Goal: Task Accomplishment & Management: Complete application form

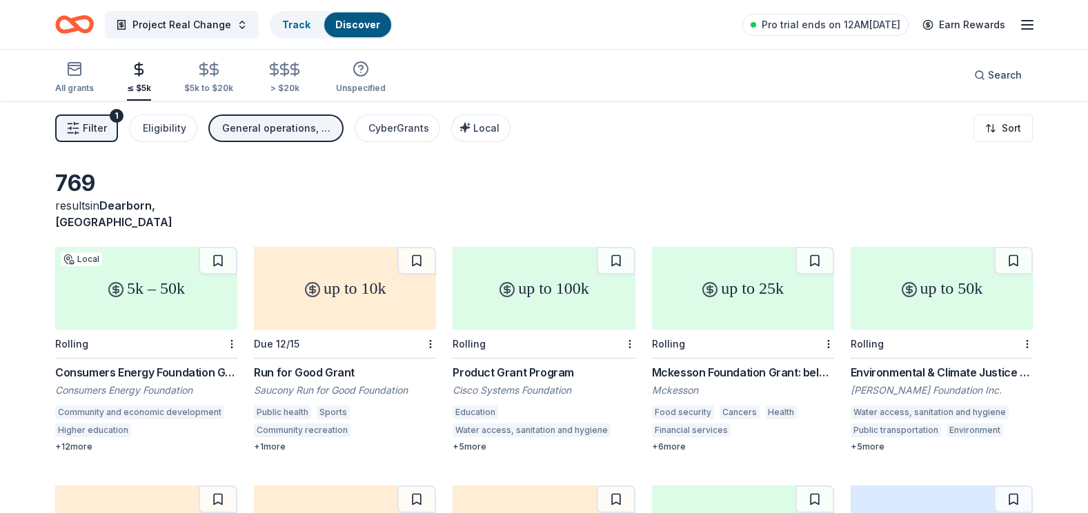
click at [80, 23] on icon "Home" at bounding box center [74, 24] width 39 height 32
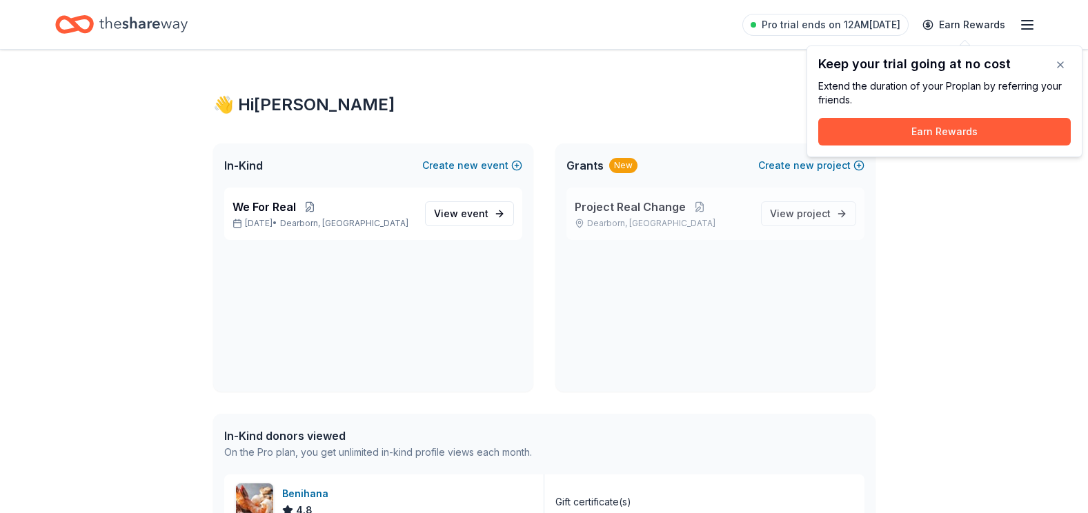
click at [615, 208] on span "Project Real Change" at bounding box center [629, 207] width 111 height 17
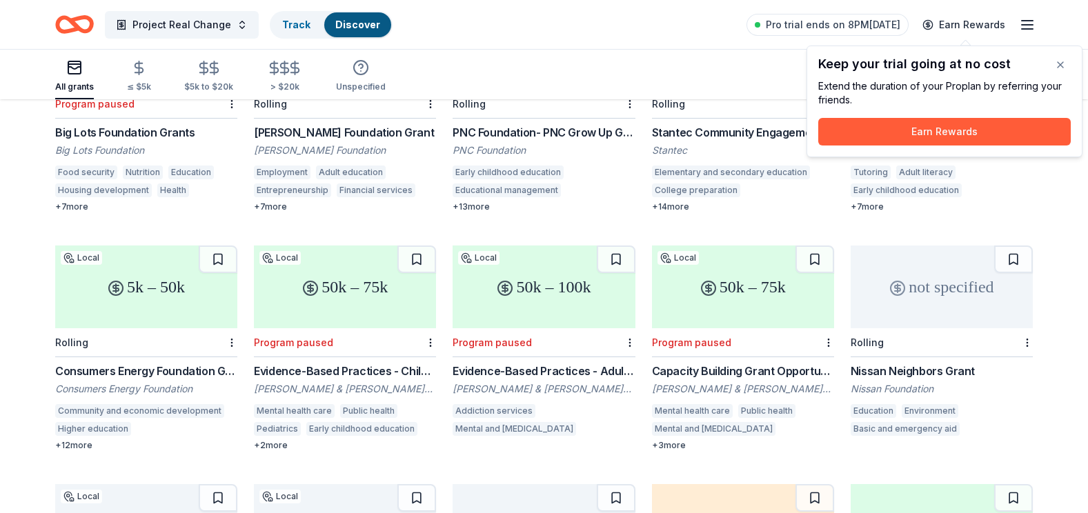
scroll to position [548, 0]
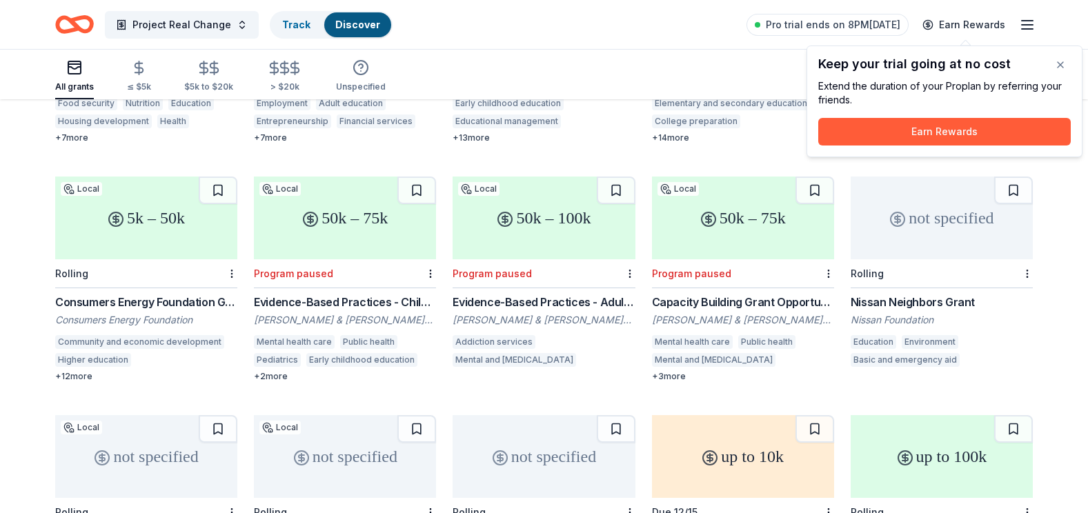
click at [132, 200] on div "5k – 50k" at bounding box center [146, 218] width 182 height 83
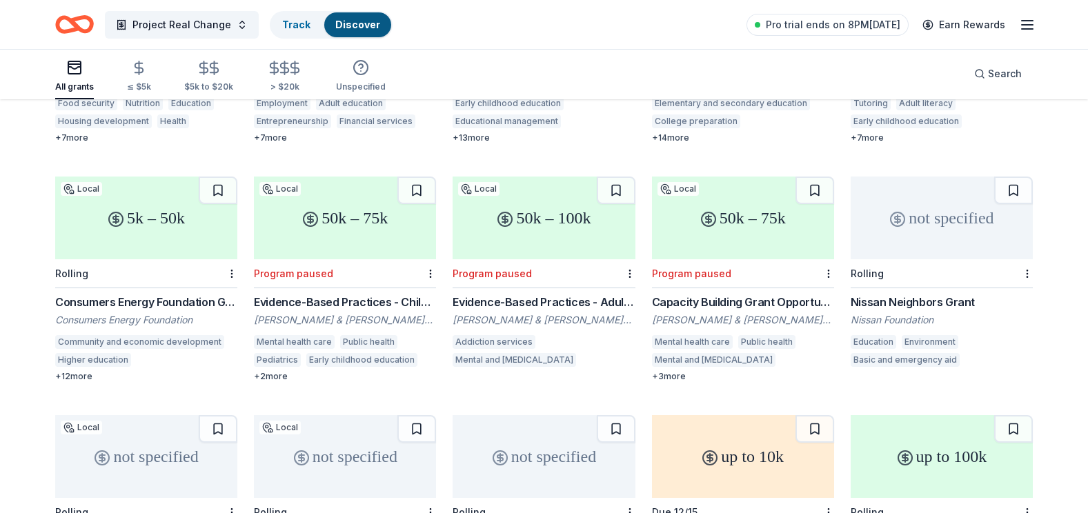
click at [78, 23] on icon "Home" at bounding box center [74, 24] width 39 height 32
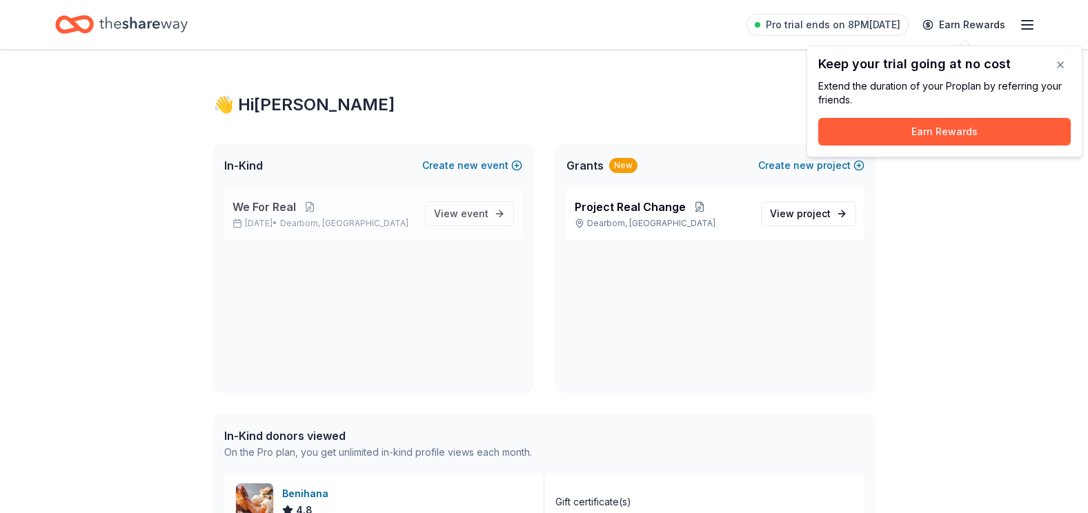
click at [281, 212] on span "We For Real" at bounding box center [263, 207] width 63 height 17
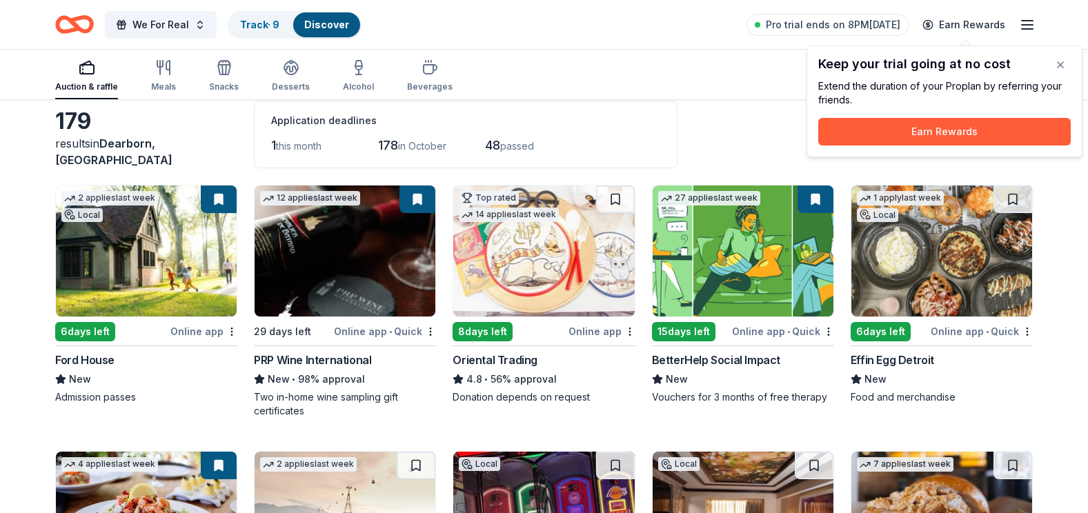
scroll to position [138, 0]
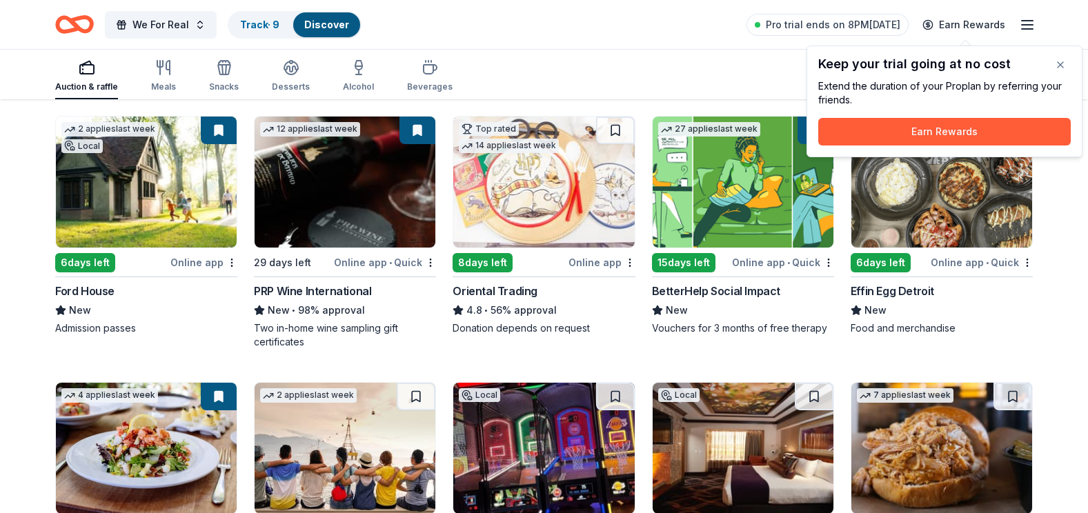
click at [966, 265] on div "Online app • Quick" at bounding box center [981, 262] width 102 height 17
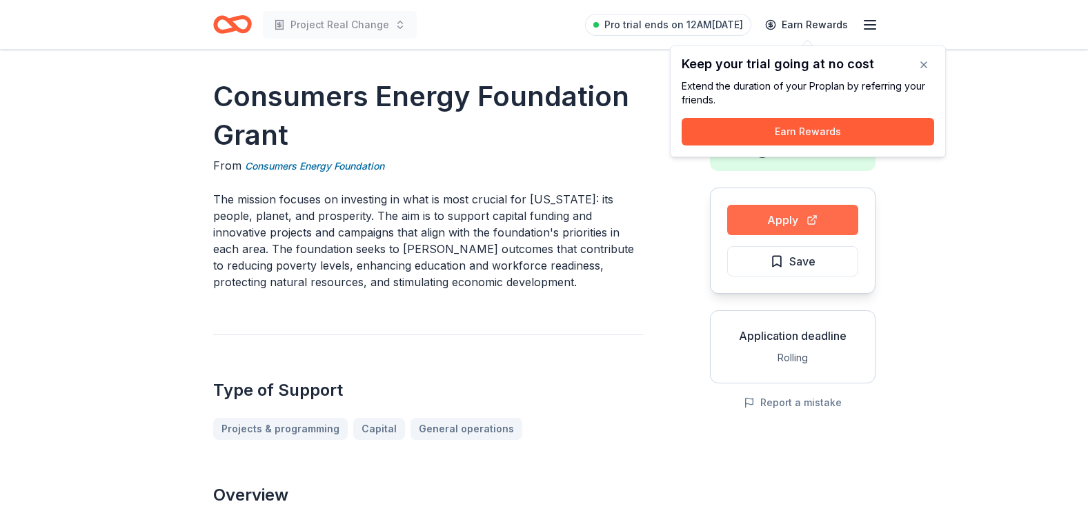
click at [776, 217] on button "Apply" at bounding box center [792, 220] width 131 height 30
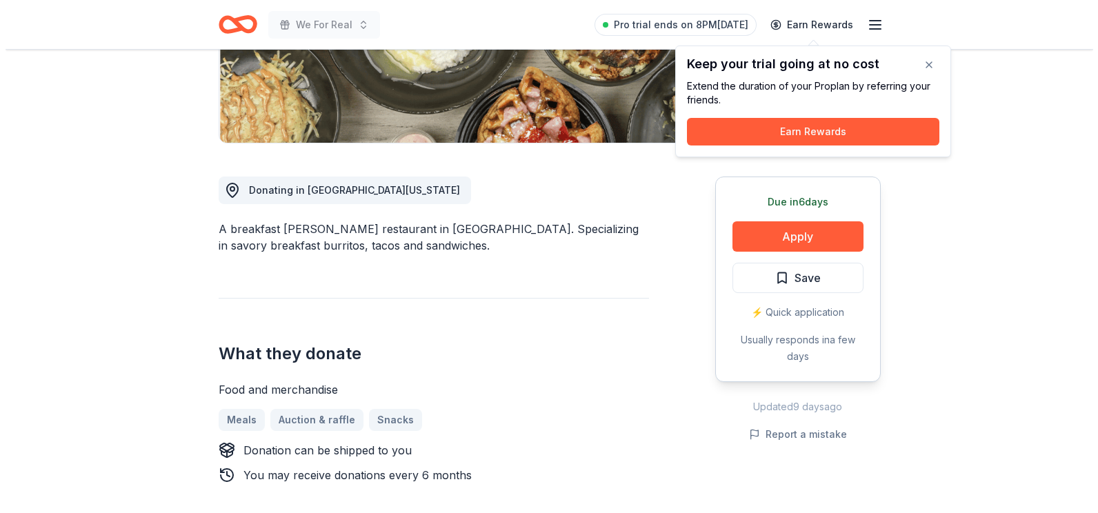
scroll to position [345, 0]
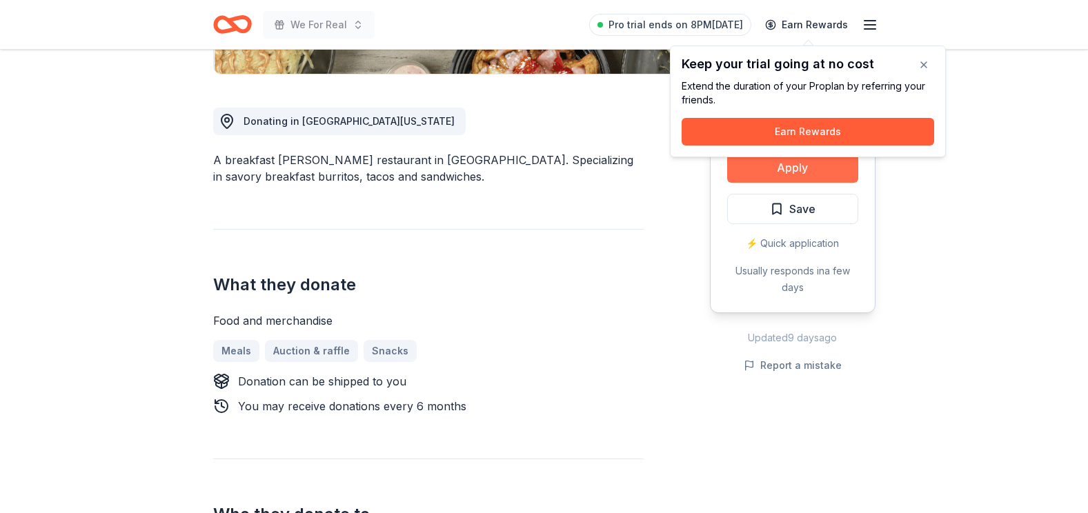
click at [761, 168] on button "Apply" at bounding box center [792, 167] width 131 height 30
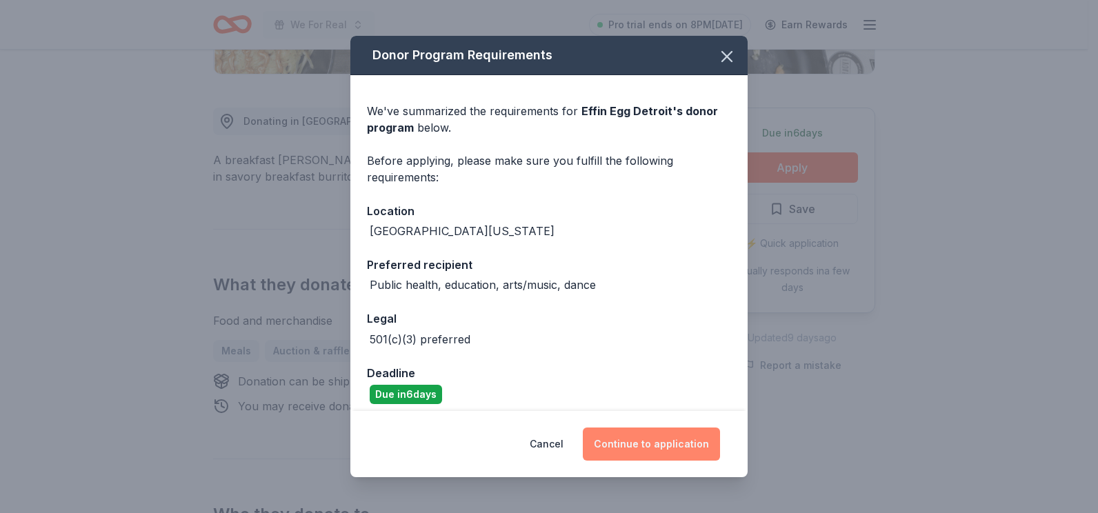
click at [637, 444] on button "Continue to application" at bounding box center [651, 444] width 137 height 33
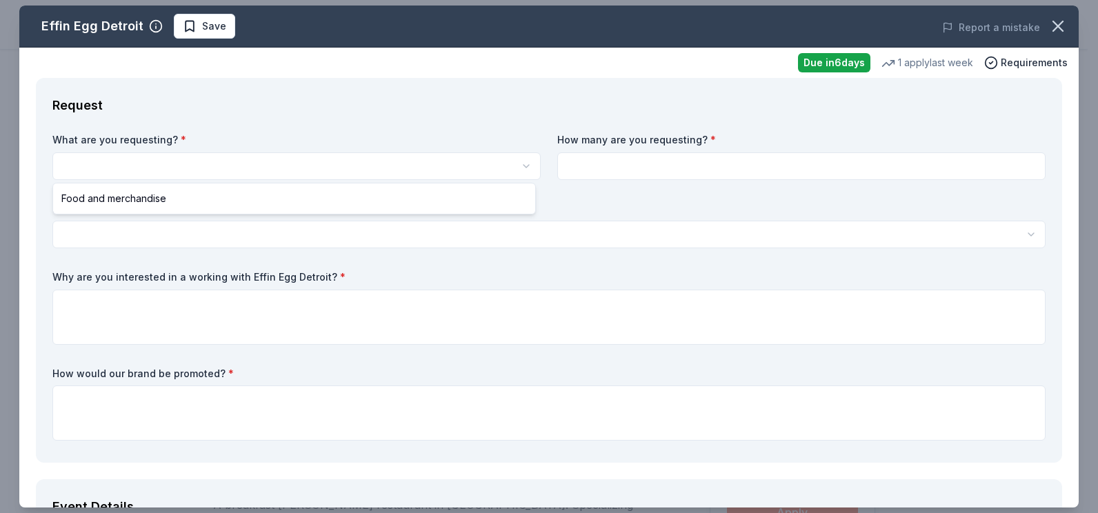
scroll to position [0, 0]
click at [163, 152] on html "We For Real Save Apply Due [DATE] Share Effin Egg [GEOGRAPHIC_DATA] New 1 apply…" at bounding box center [549, 256] width 1098 height 513
click at [173, 160] on html "We For Real Save Apply Due [DATE] Share Effin Egg [GEOGRAPHIC_DATA] New 1 apply…" at bounding box center [549, 256] width 1098 height 513
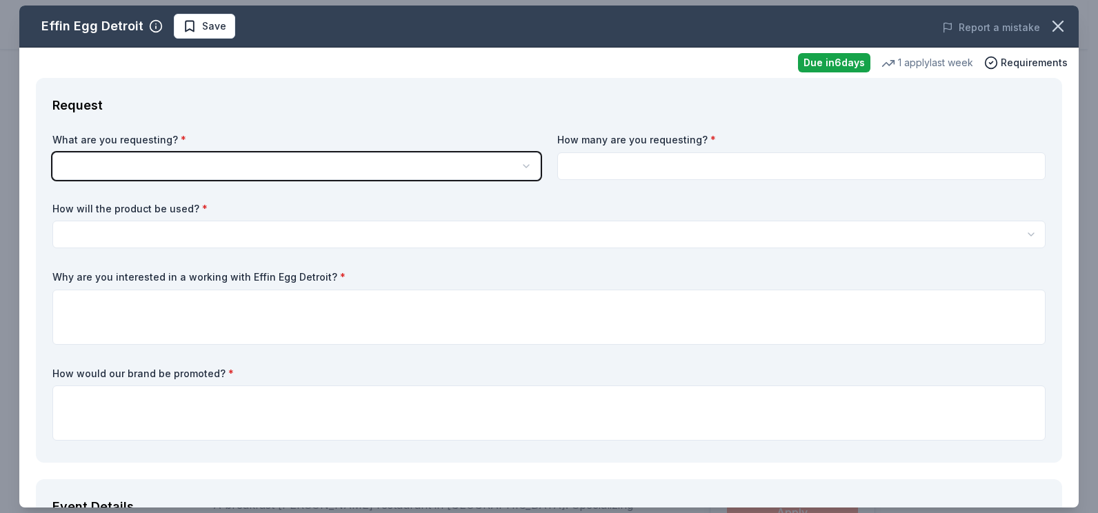
drag, startPoint x: 173, startPoint y: 161, endPoint x: 661, endPoint y: 54, distance: 499.7
click at [173, 161] on html "We For Real Save Apply Due [DATE] Share Effin Egg [GEOGRAPHIC_DATA] New 1 apply…" at bounding box center [549, 256] width 1098 height 513
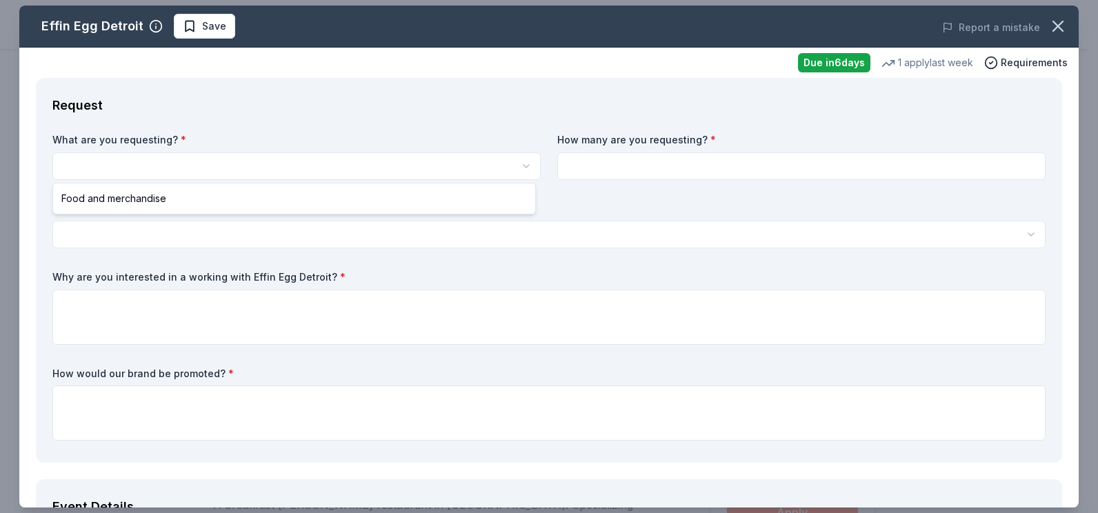
click at [94, 163] on html "We For Real Save Apply Due in 6 days Share Effin Egg Detroit New 1 apply last w…" at bounding box center [549, 256] width 1098 height 513
select select "Food and merchandise"
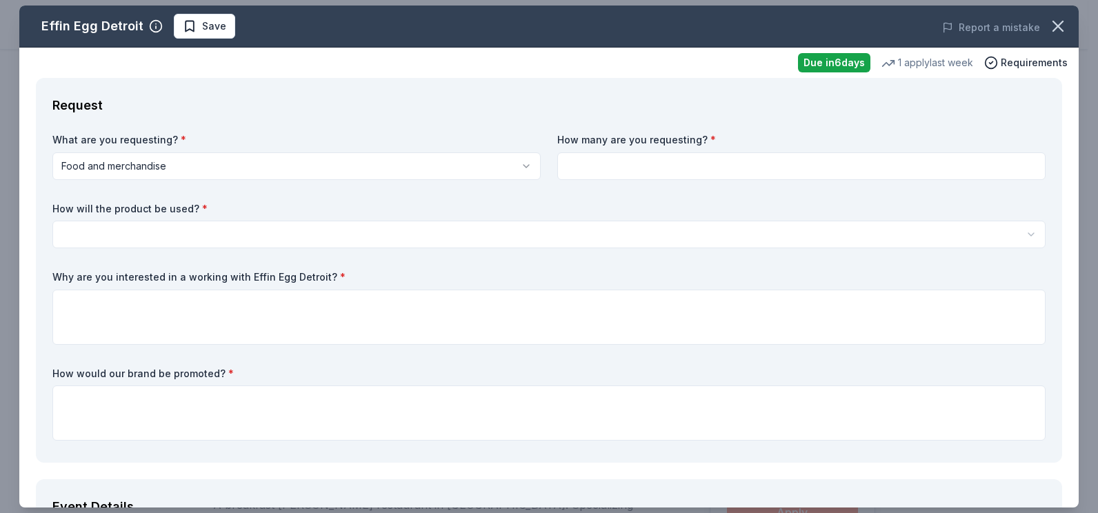
click at [621, 150] on div "How many are you requesting? *" at bounding box center [801, 156] width 488 height 47
click at [612, 143] on label "How many are you requesting? *" at bounding box center [801, 140] width 488 height 14
click at [610, 139] on label "How many are you requesting? *" at bounding box center [801, 140] width 488 height 14
click at [601, 135] on label "How many are you requesting? *" at bounding box center [801, 140] width 488 height 14
click at [580, 160] on input at bounding box center [801, 166] width 488 height 28
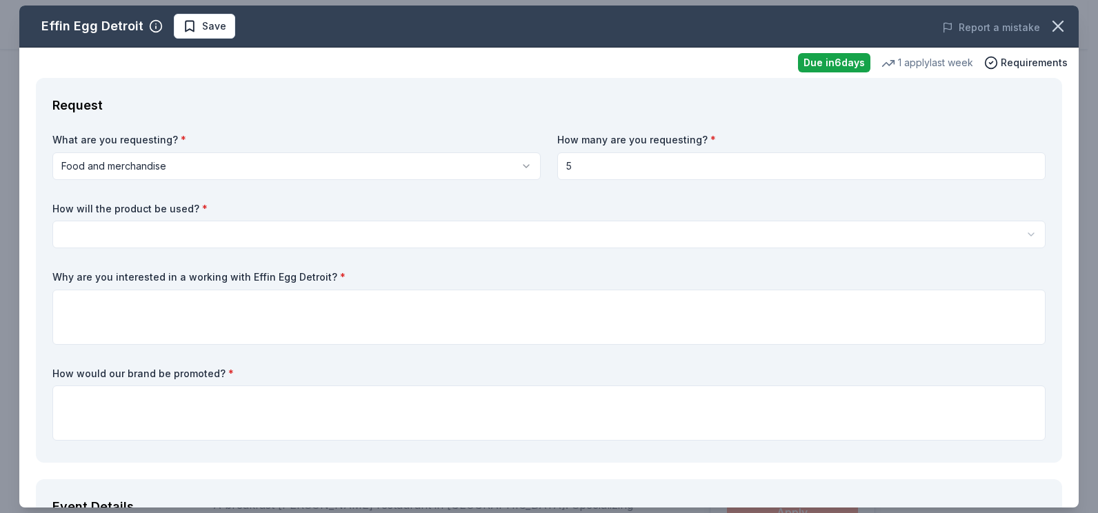
type input "5"
click at [157, 216] on div "How will the product be used? * Silent auction Live auction Raffle / Door prize…" at bounding box center [548, 225] width 993 height 47
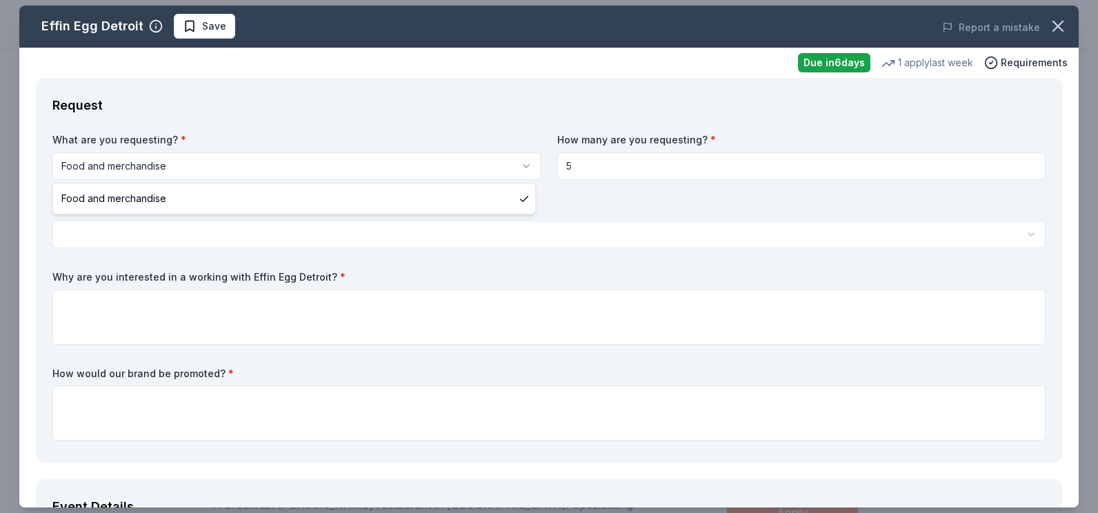
click at [192, 166] on html "We For Real Save Apply Due in 6 days Share Effin Egg Detroit New 1 apply last w…" at bounding box center [549, 256] width 1098 height 513
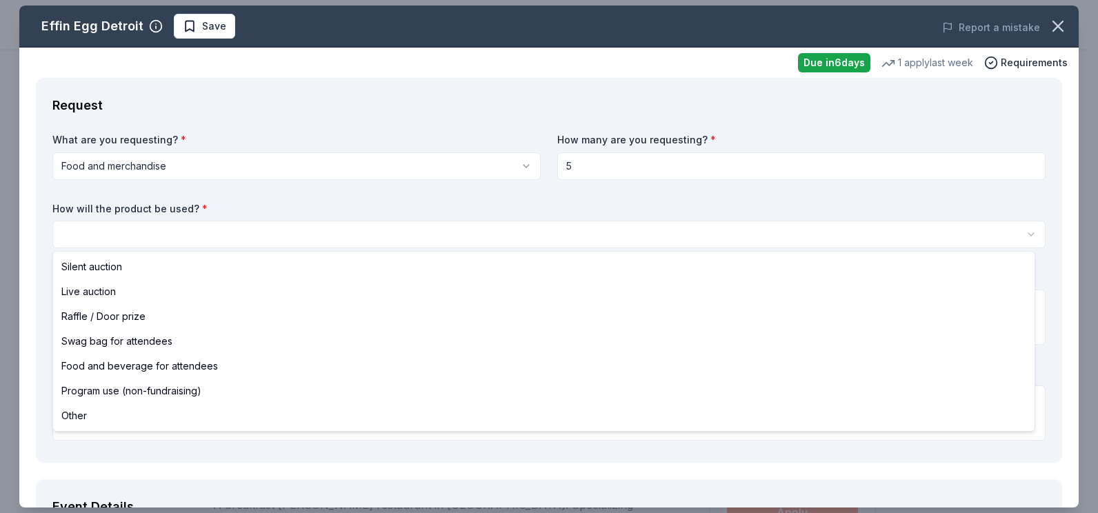
click at [102, 226] on html "We For Real Save Apply Due in 6 days Share Effin Egg Detroit New 1 apply last w…" at bounding box center [549, 256] width 1098 height 513
select select "raffleDoorPrize"
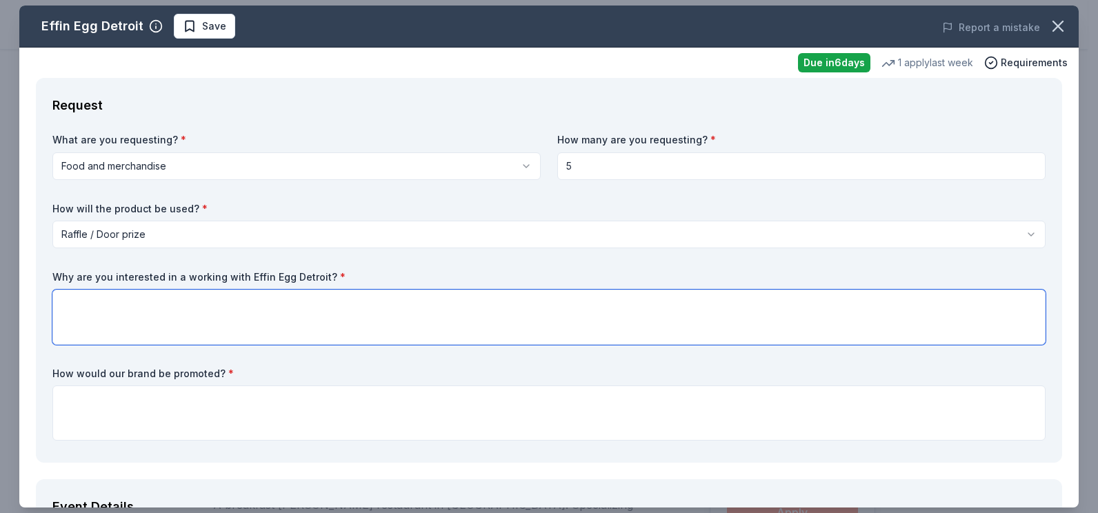
click at [103, 297] on textarea at bounding box center [548, 317] width 993 height 55
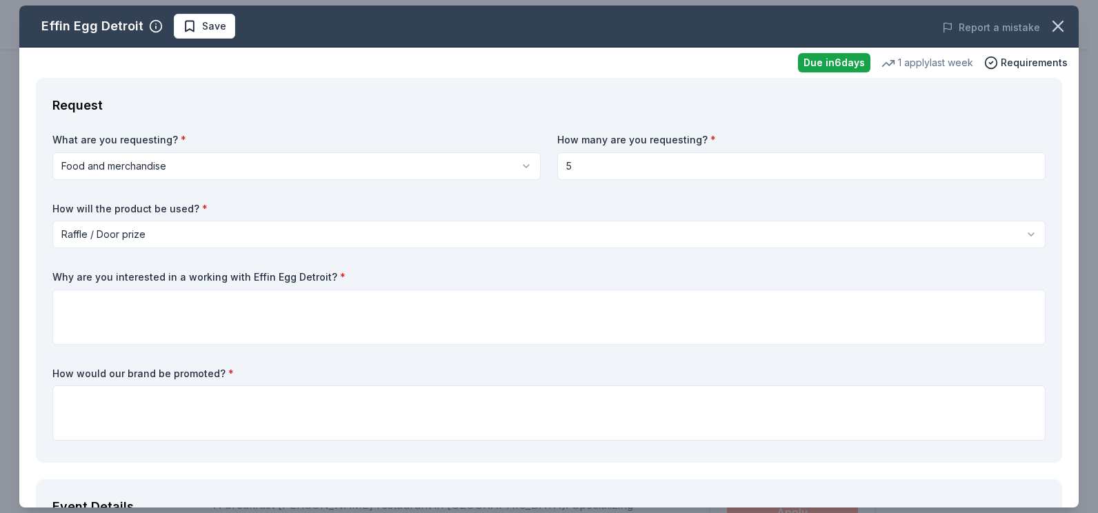
drag, startPoint x: 52, startPoint y: 272, endPoint x: 82, endPoint y: 279, distance: 30.4
click at [82, 279] on label "Why are you interested in a working with Effin Egg Detroit? *" at bounding box center [548, 277] width 993 height 14
drag, startPoint x: 322, startPoint y: 279, endPoint x: 245, endPoint y: 281, distance: 76.6
click at [248, 281] on label "Why are you interested in a working with Effin Egg Detroit? *" at bounding box center [548, 277] width 993 height 14
drag, startPoint x: 57, startPoint y: 274, endPoint x: 186, endPoint y: 276, distance: 129.7
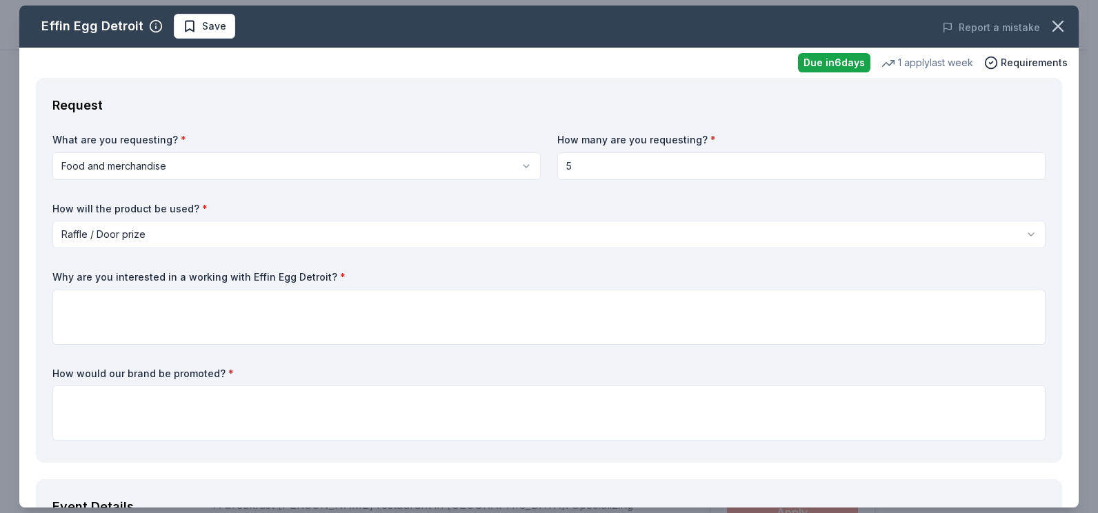
click at [183, 276] on label "Why are you interested in a working with Effin Egg Detroit? *" at bounding box center [548, 277] width 993 height 14
drag, startPoint x: 187, startPoint y: 277, endPoint x: 192, endPoint y: 285, distance: 10.5
click at [192, 285] on div "Why are you interested in a working with Effin Egg Detroit? *" at bounding box center [548, 307] width 993 height 74
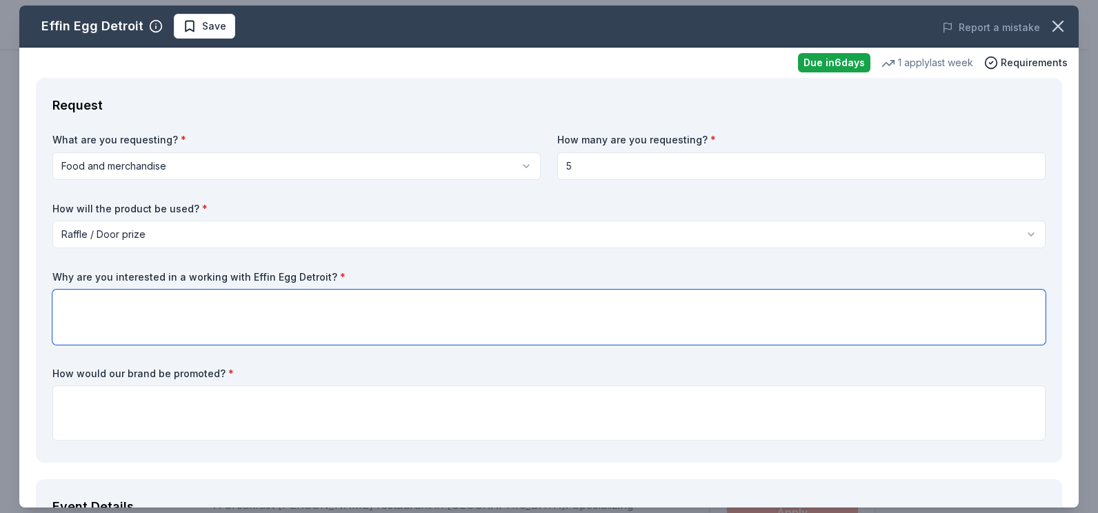
click at [150, 305] on textarea at bounding box center [548, 317] width 993 height 55
paste textarea "Working with a local brand like Effin Egg Detroit sends a clear message: We For…"
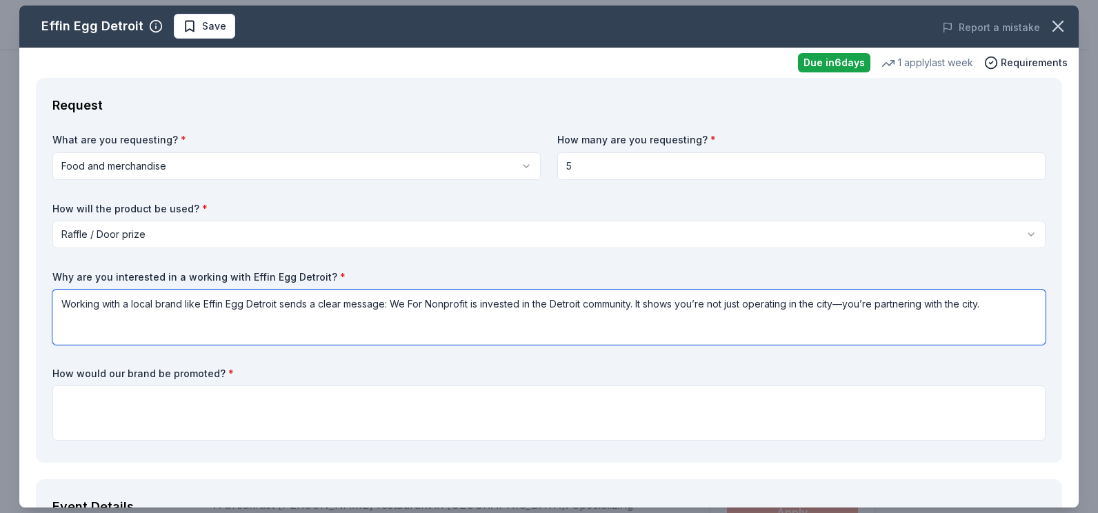
click at [202, 303] on textarea "Working with a local brand like Effin Egg Detroit sends a clear message: We For…" at bounding box center [548, 317] width 993 height 55
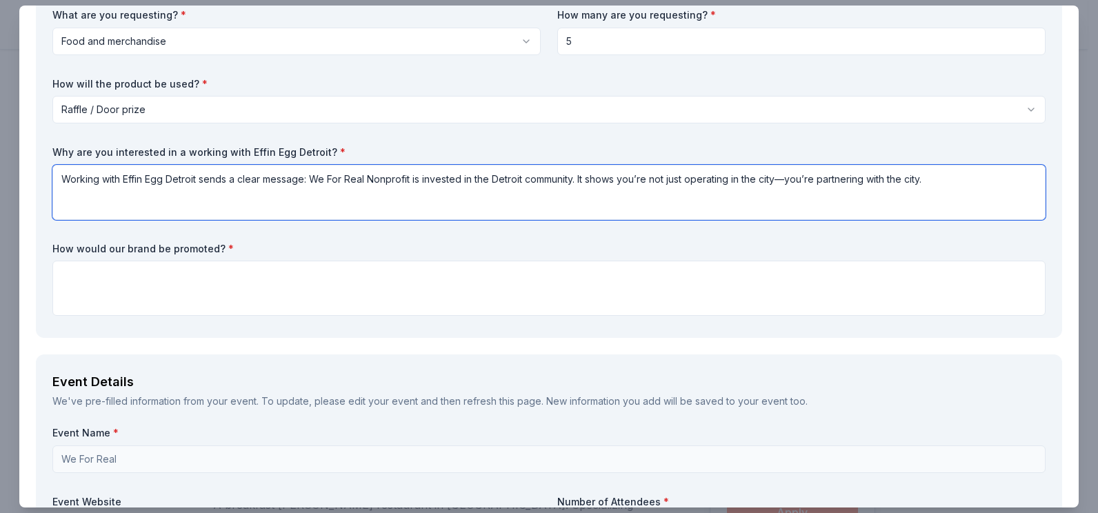
scroll to position [138, 0]
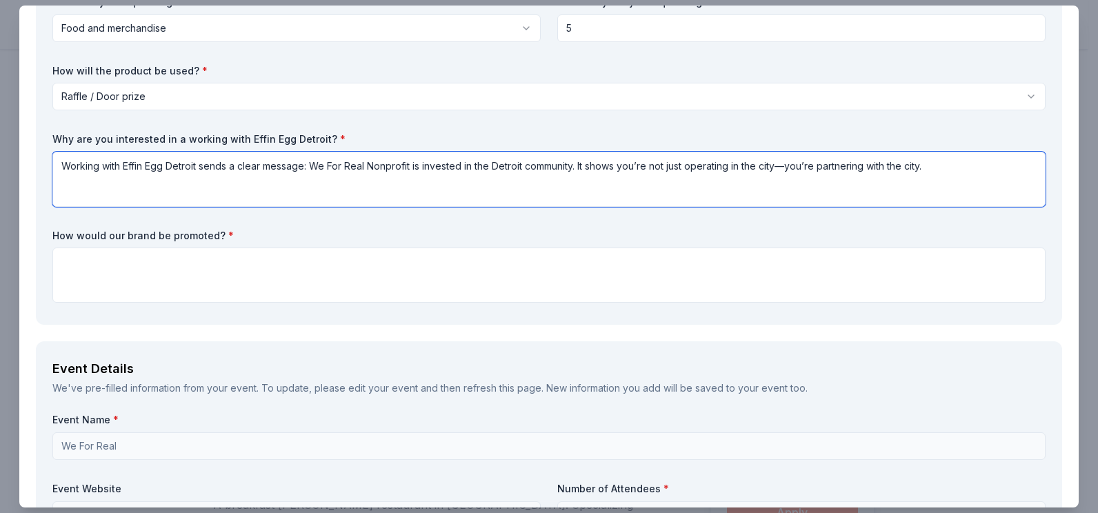
type textarea "Working with Effin Egg Detroit sends a clear message: We For Real Nonprofit is …"
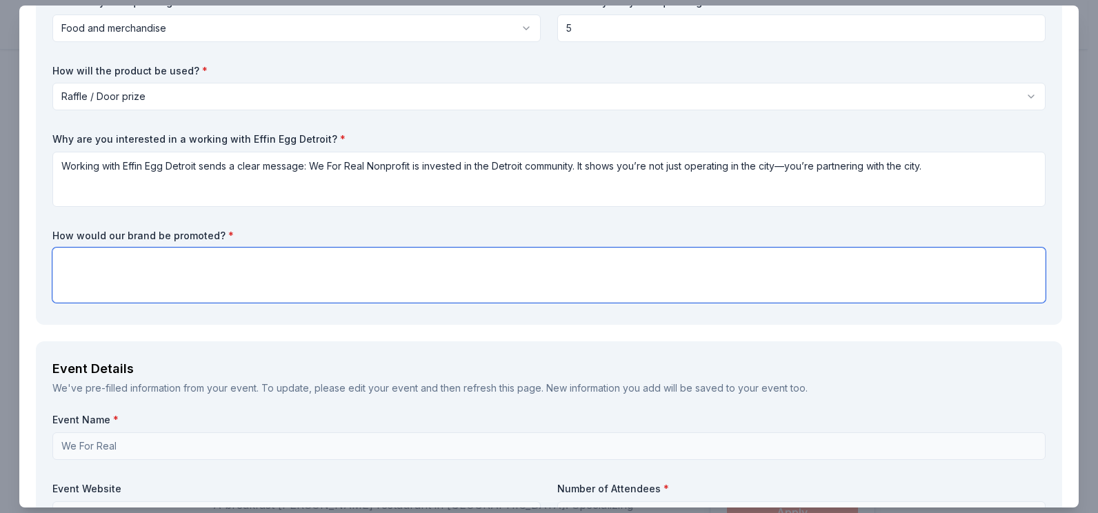
click at [107, 265] on textarea at bounding box center [548, 275] width 993 height 55
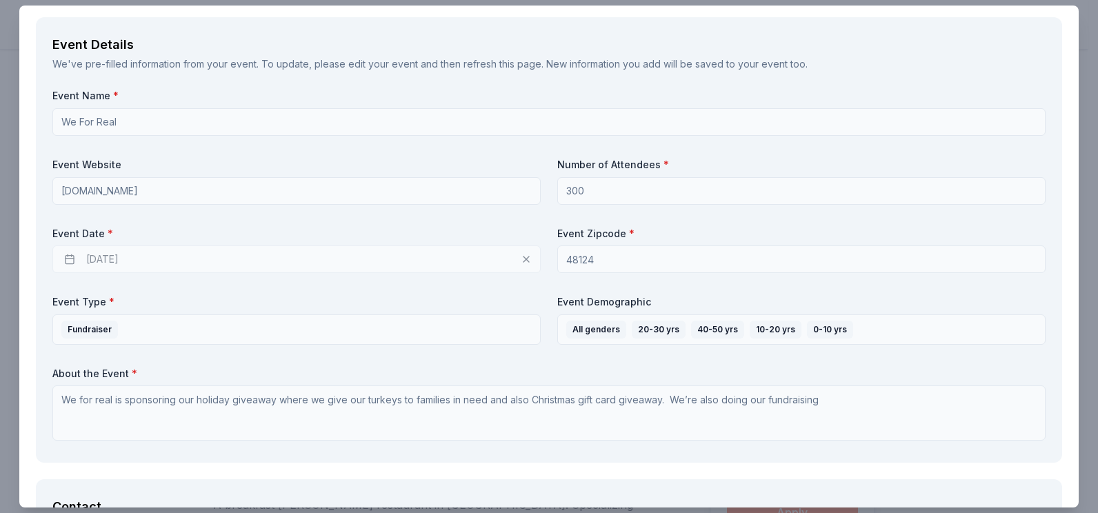
scroll to position [483, 0]
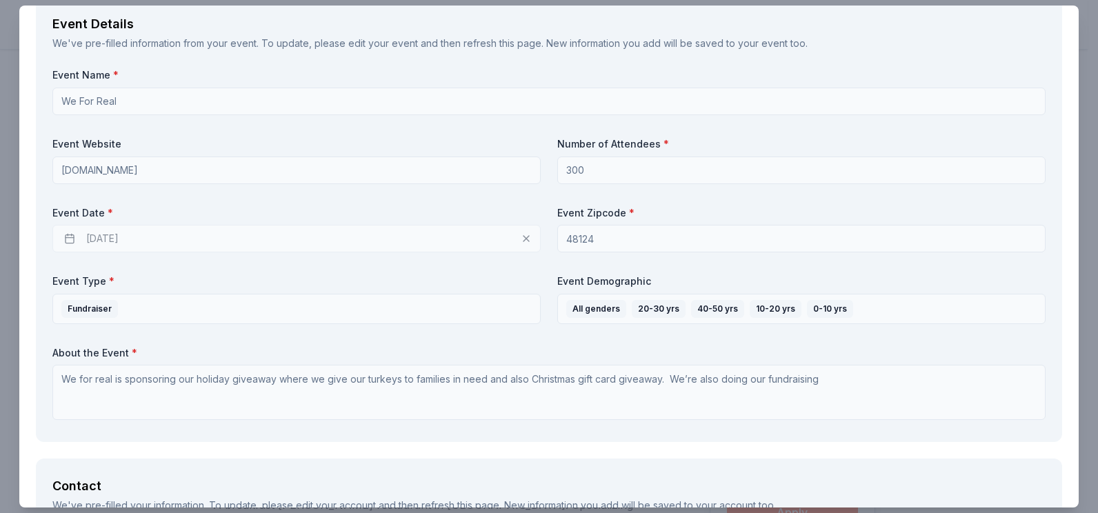
type textarea "On our social media page as a sponsor and also on our picture backdrop as spons…"
click at [148, 239] on div "10/31/2025" at bounding box center [296, 239] width 488 height 28
click at [61, 240] on div "10/31/2025" at bounding box center [296, 239] width 488 height 28
click at [71, 239] on div "10/31/2025" at bounding box center [296, 239] width 488 height 28
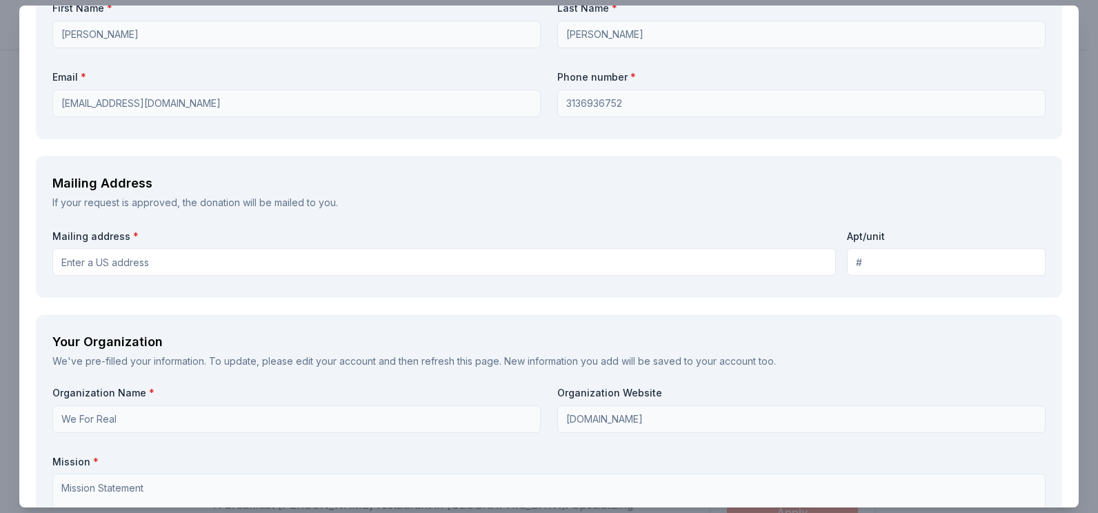
scroll to position [1034, 0]
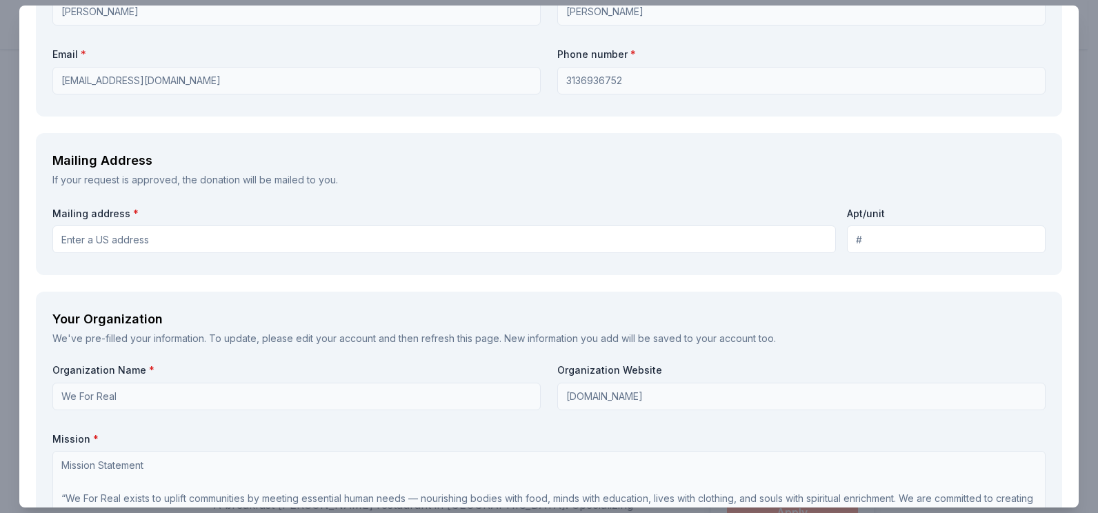
click at [123, 244] on input "Mailing address *" at bounding box center [443, 240] width 783 height 28
type input "1913 Hollywood"
type input "48124"
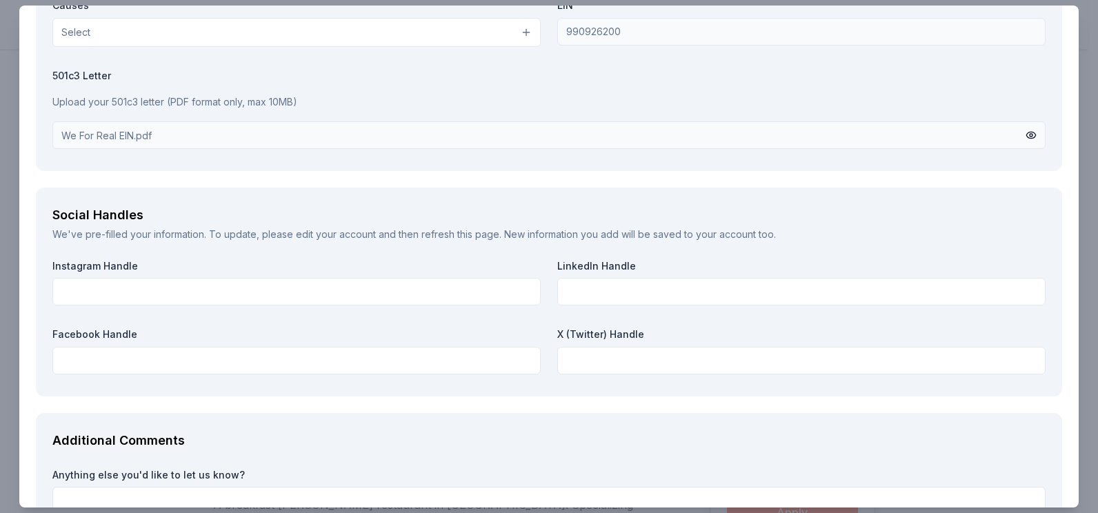
scroll to position [1655, 0]
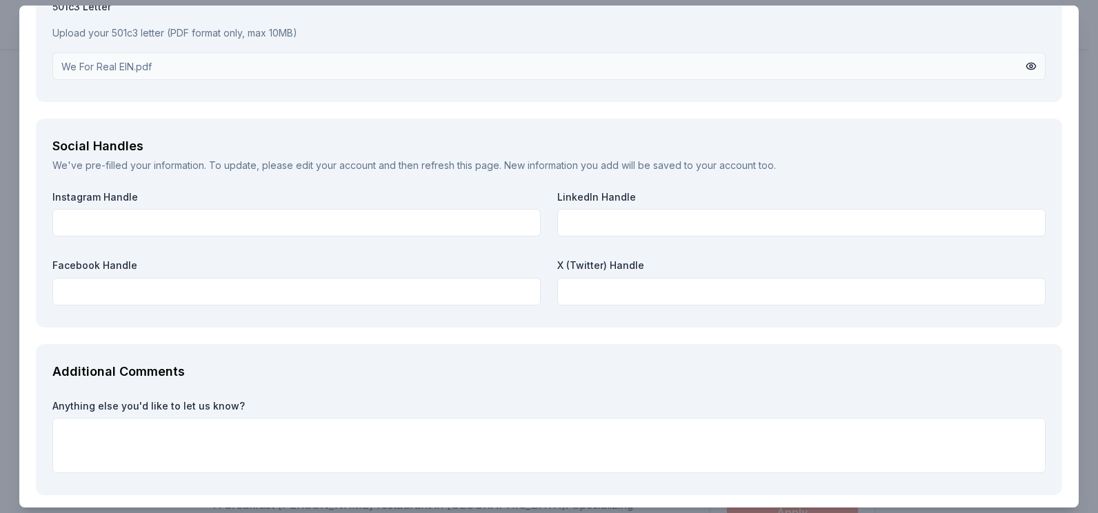
click at [113, 270] on label "Facebook Handle" at bounding box center [296, 266] width 488 height 14
click at [124, 263] on label "Facebook Handle" at bounding box center [296, 266] width 488 height 14
click at [166, 263] on label "Facebook Handle" at bounding box center [296, 266] width 488 height 14
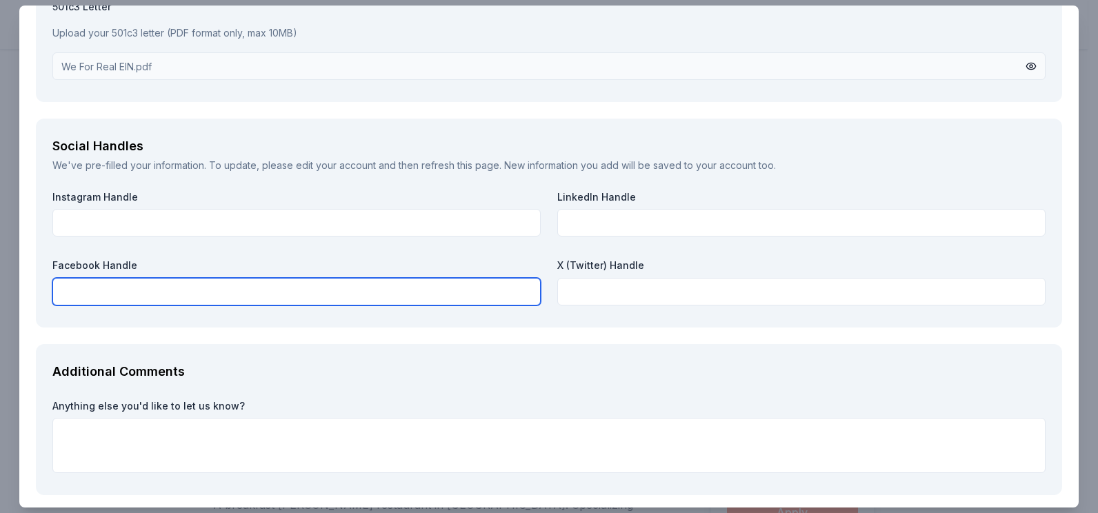
click at [98, 278] on input "text" at bounding box center [296, 292] width 488 height 28
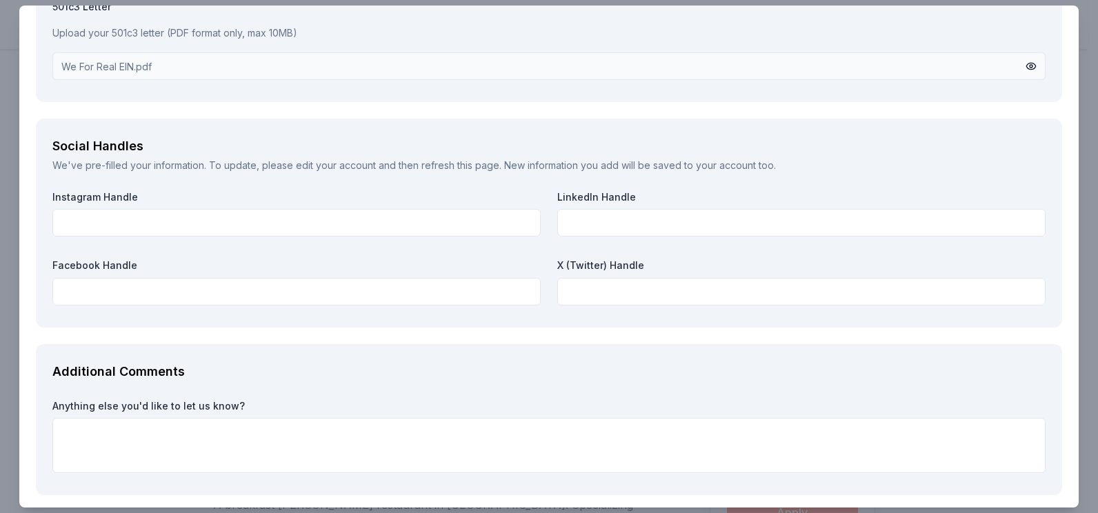
click at [84, 277] on div "Facebook Handle" at bounding box center [296, 282] width 488 height 47
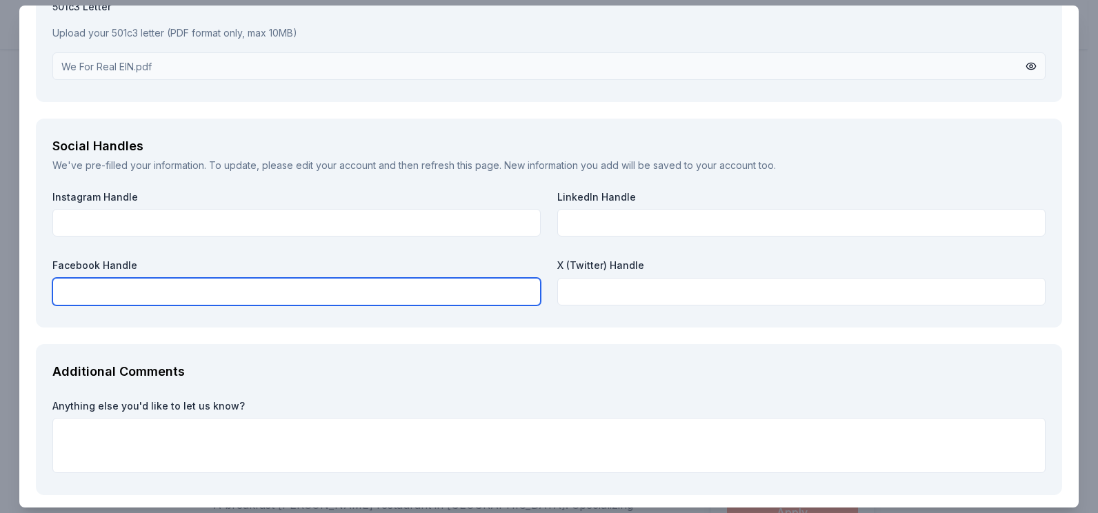
click at [87, 289] on input "text" at bounding box center [296, 292] width 488 height 28
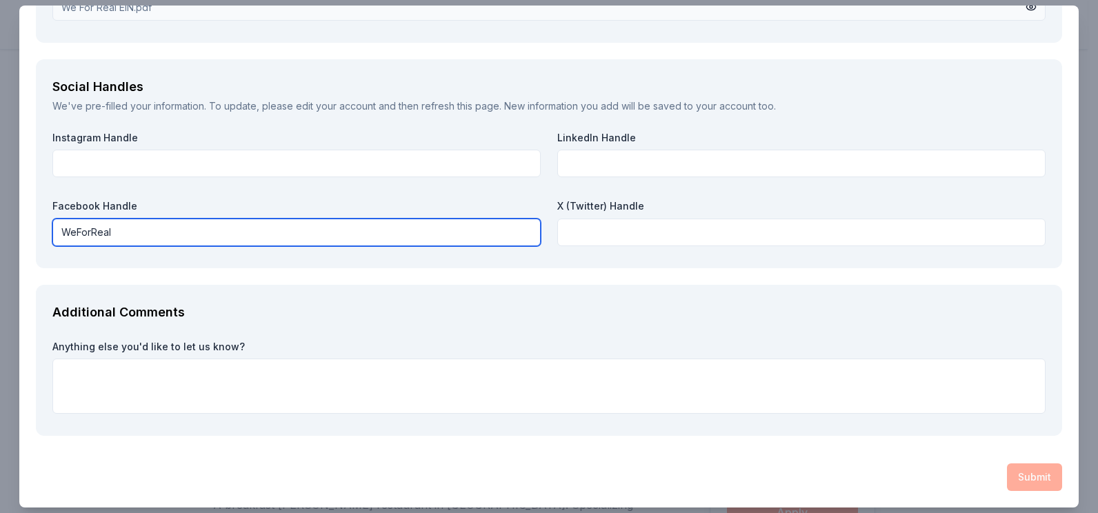
type input "WeForReal"
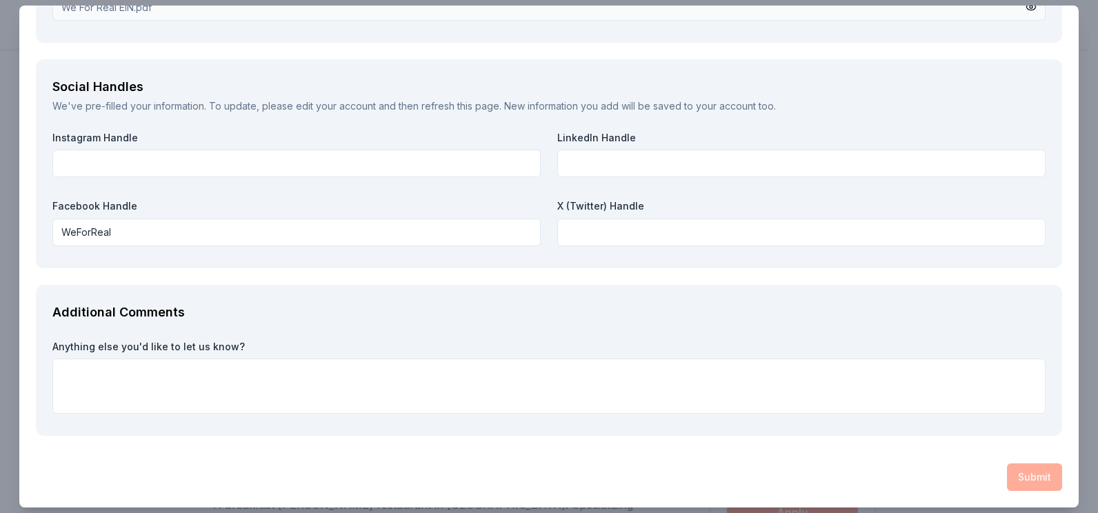
click at [622, 418] on div "Anything else you'd like to let us know?" at bounding box center [548, 380] width 993 height 80
click at [1026, 475] on div "Submit" at bounding box center [549, 477] width 1026 height 28
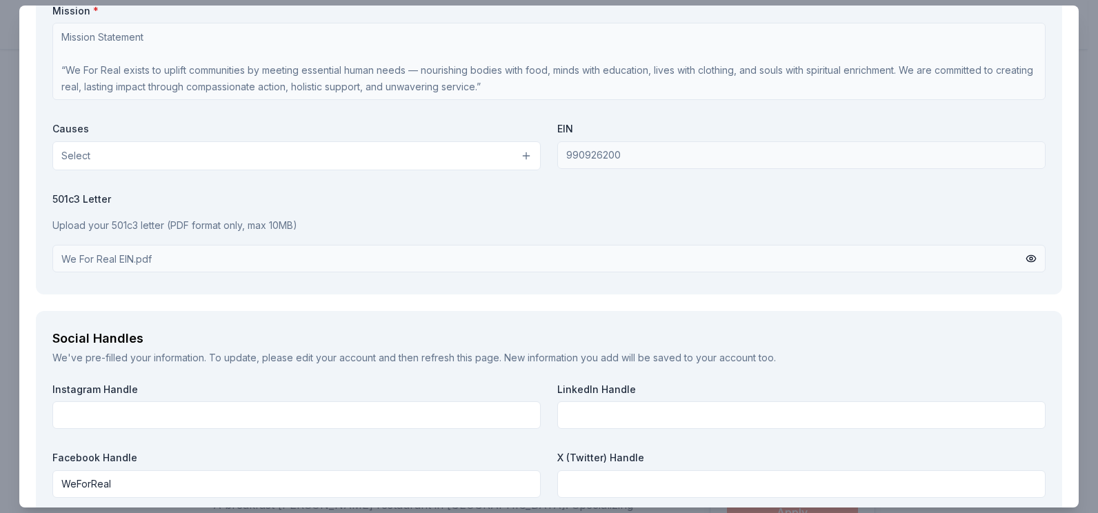
scroll to position [1439, 0]
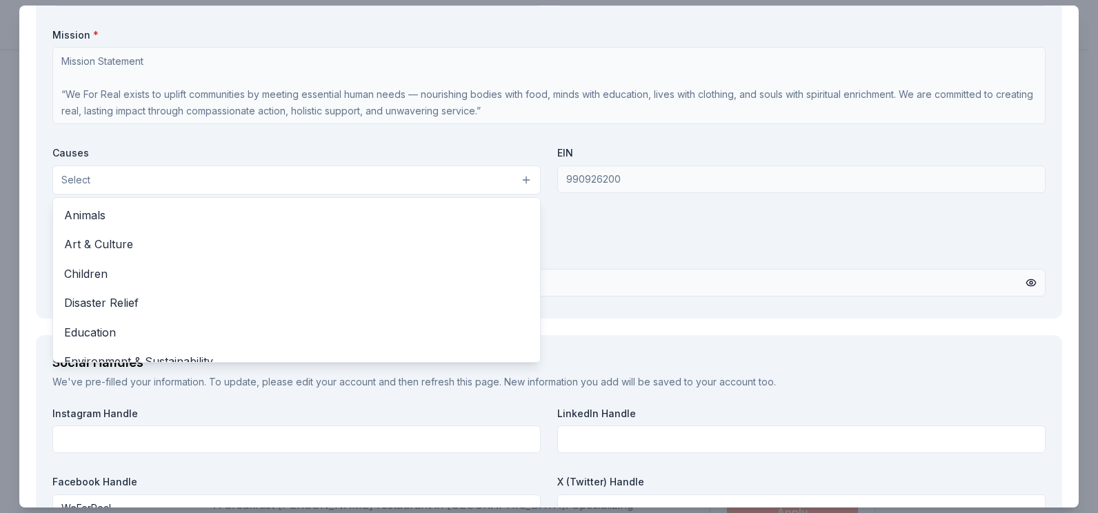
click at [132, 181] on button "Select" at bounding box center [296, 180] width 488 height 29
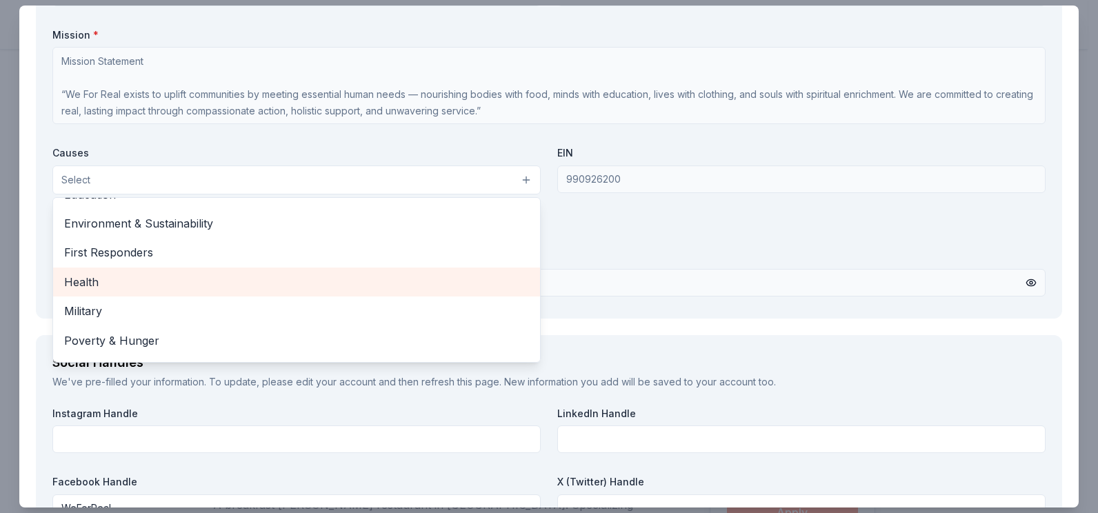
scroll to position [192, 0]
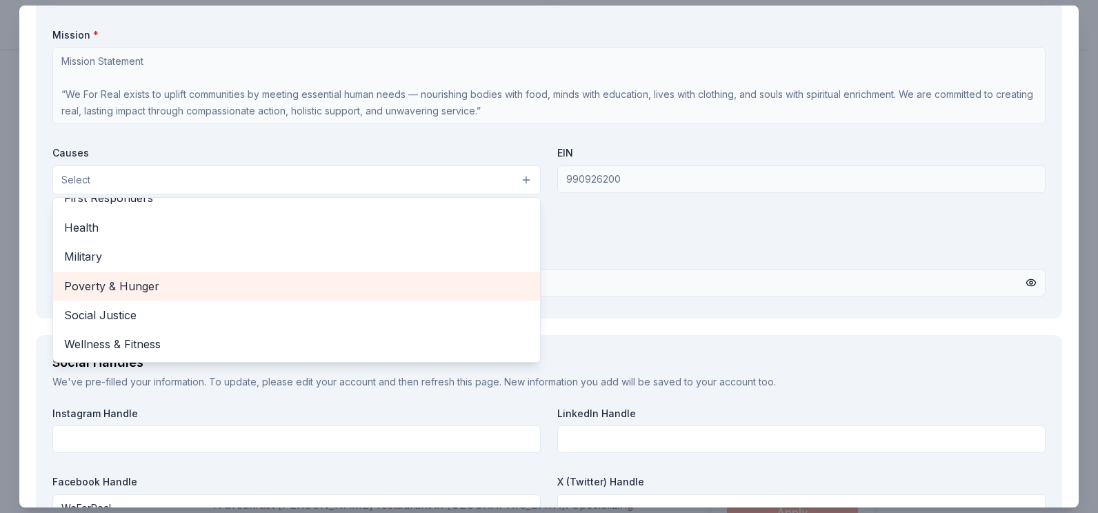
click at [146, 290] on span "Poverty & Hunger" at bounding box center [296, 286] width 465 height 18
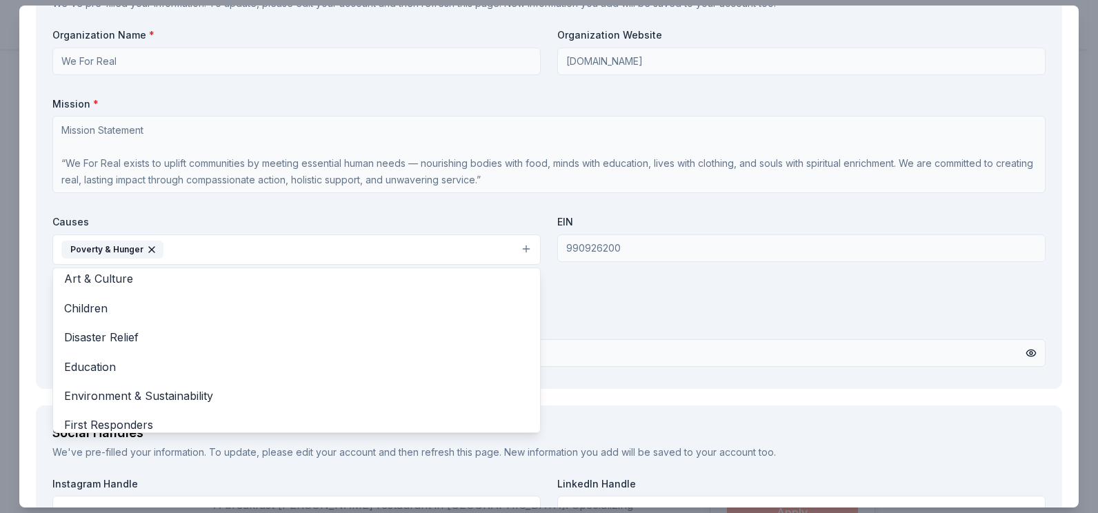
scroll to position [32, 0]
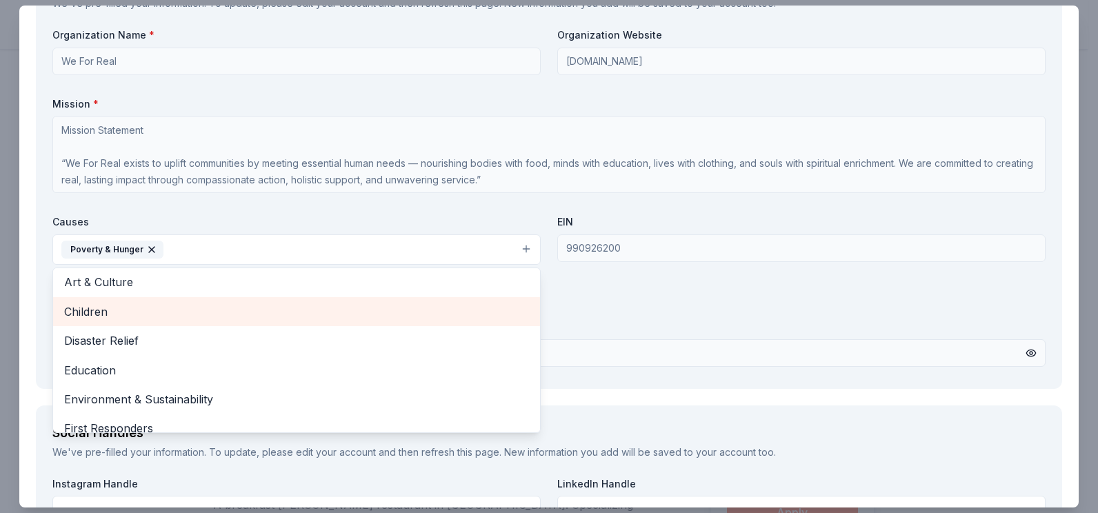
click at [74, 310] on span "Children" at bounding box center [296, 312] width 465 height 18
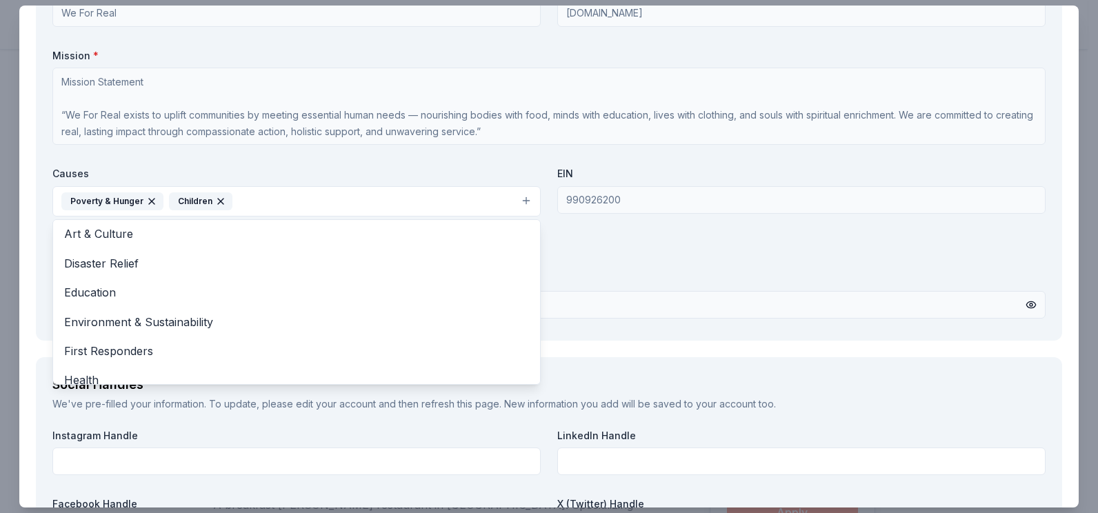
scroll to position [1371, 0]
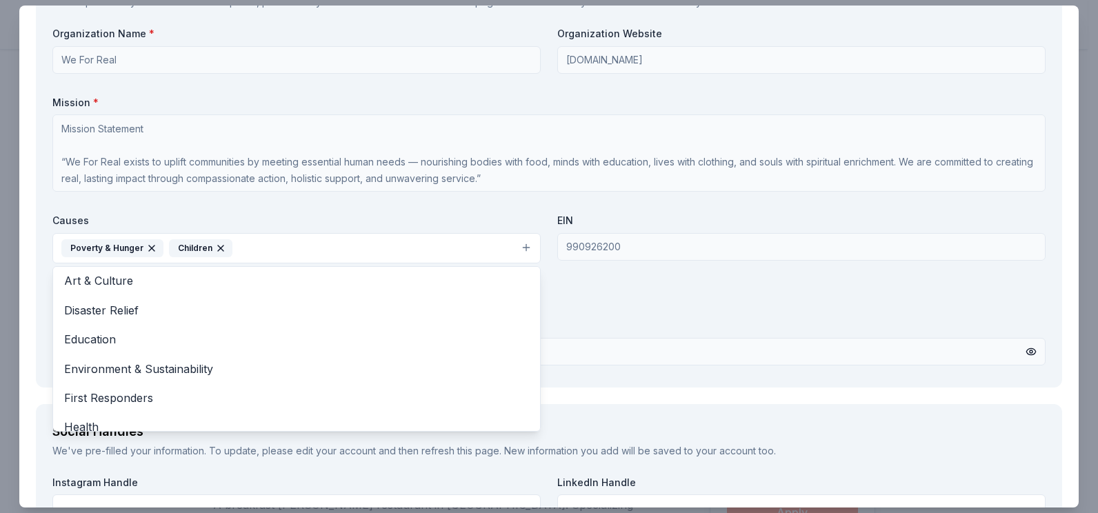
click at [565, 341] on div "Organization Name * We For Real Organization Website Www.Weforreal.org Mission …" at bounding box center [548, 198] width 993 height 343
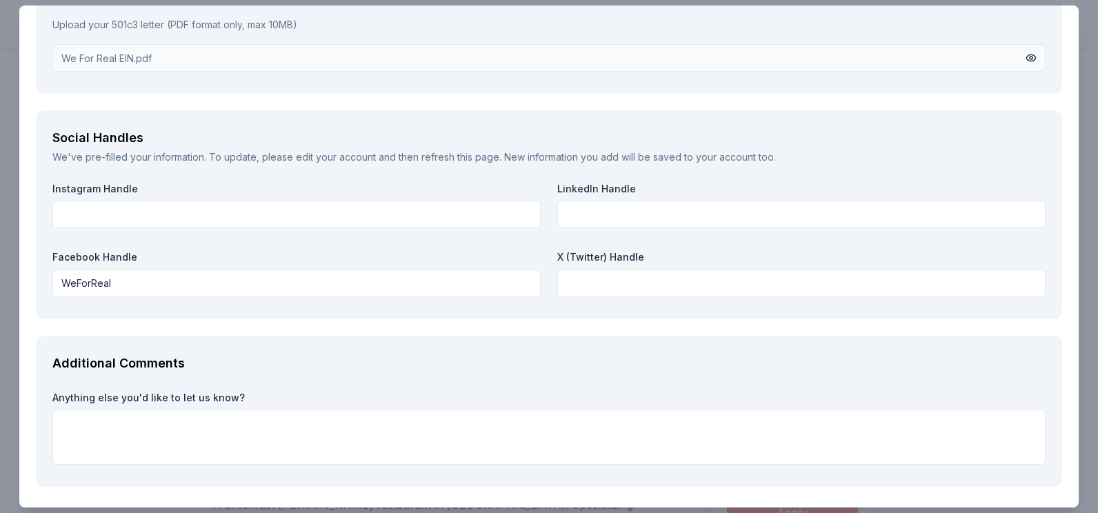
scroll to position [1716, 0]
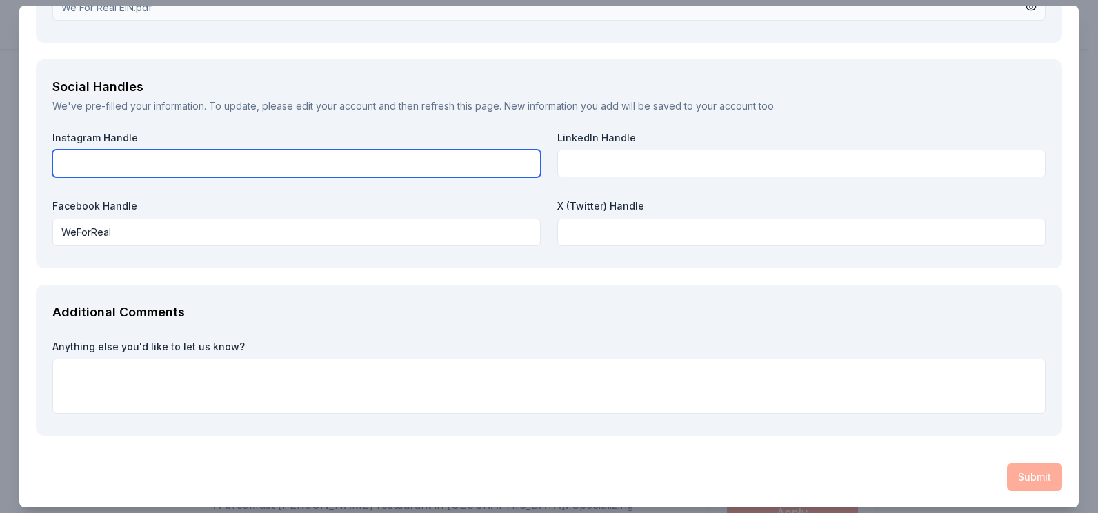
click at [83, 152] on input "text" at bounding box center [296, 164] width 488 height 28
type input "na"
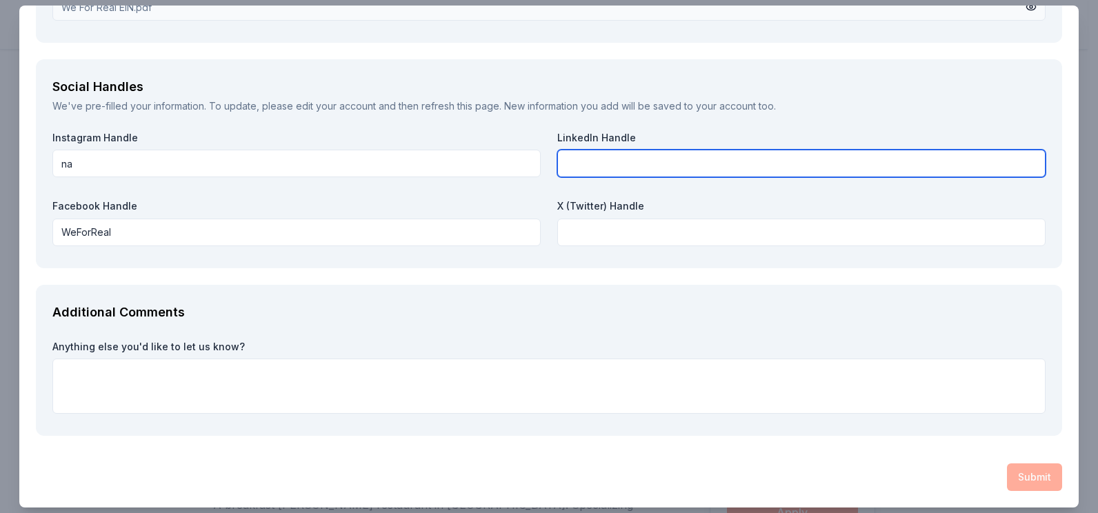
click at [570, 159] on input "text" at bounding box center [801, 164] width 488 height 28
type input "na"
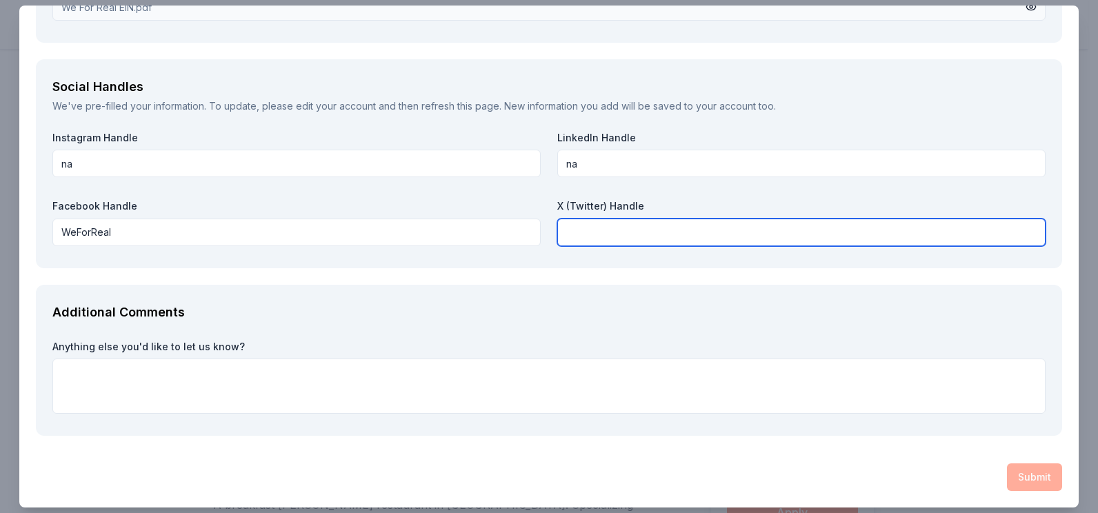
click at [595, 225] on input "text" at bounding box center [801, 233] width 488 height 28
type input "na"
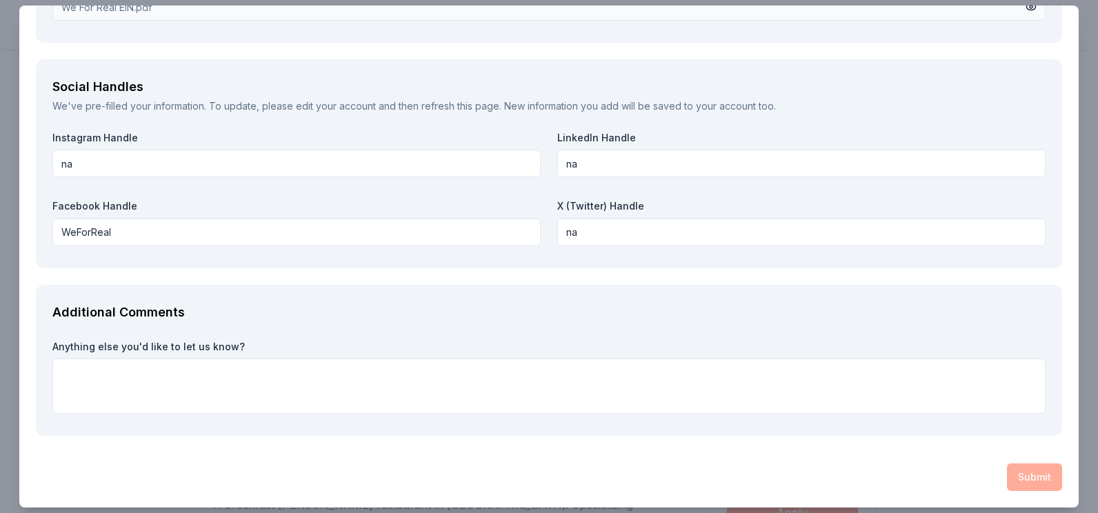
click at [519, 351] on label "Anything else you'd like to let us know?" at bounding box center [548, 347] width 993 height 14
click at [1025, 484] on div "Submit" at bounding box center [549, 477] width 1026 height 28
click at [87, 343] on label "Anything else you'd like to let us know?" at bounding box center [548, 347] width 993 height 14
click at [273, 337] on div "Additional Comments Anything else you'd like to let us know?" at bounding box center [549, 361] width 1026 height 152
drag, startPoint x: 228, startPoint y: 364, endPoint x: 206, endPoint y: 370, distance: 22.1
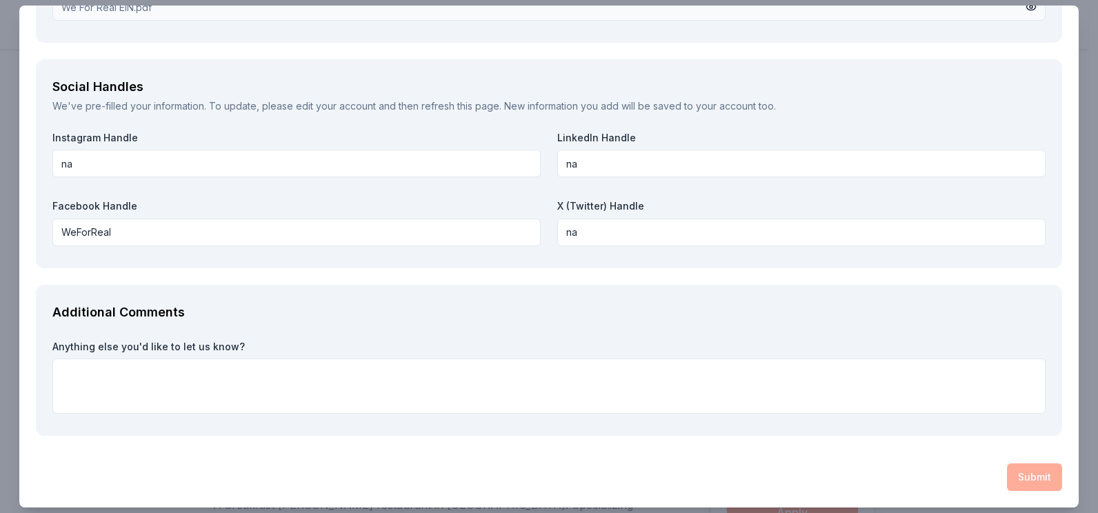
click at [210, 369] on div "Anything else you'd like to let us know?" at bounding box center [548, 377] width 993 height 74
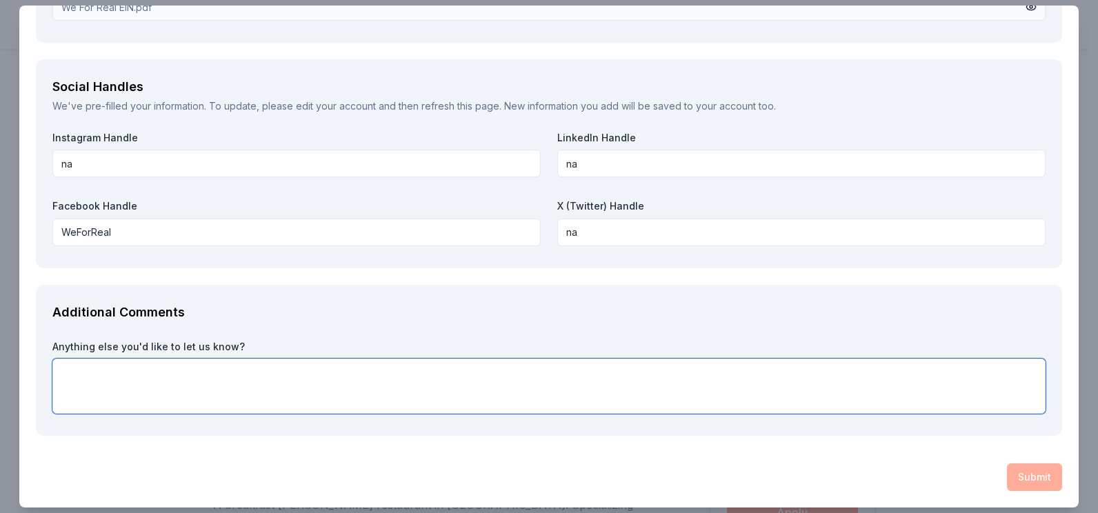
click at [206, 370] on textarea at bounding box center [548, 386] width 993 height 55
type textarea "We are working to create change in the community."
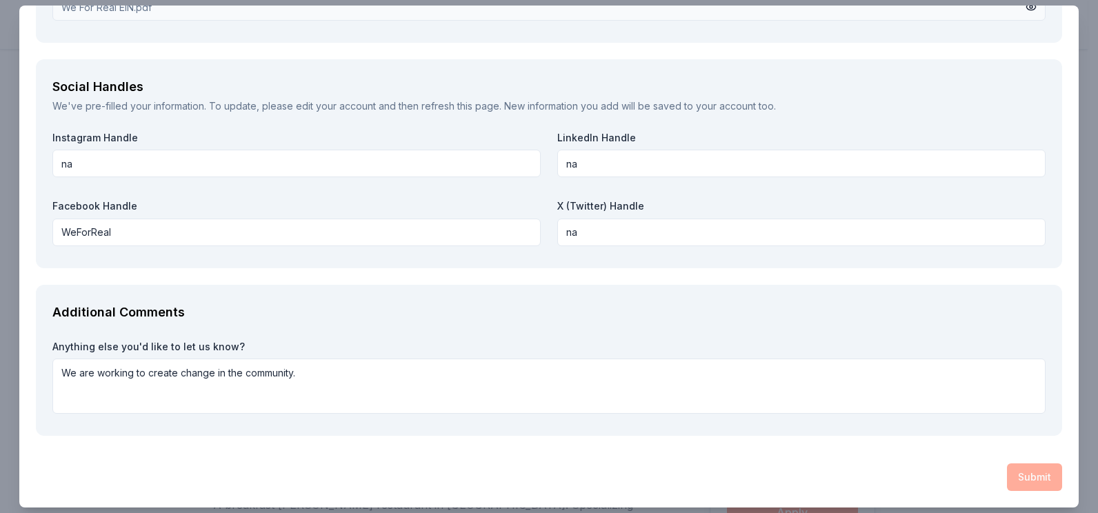
click at [1010, 482] on div "Submit" at bounding box center [549, 477] width 1026 height 28
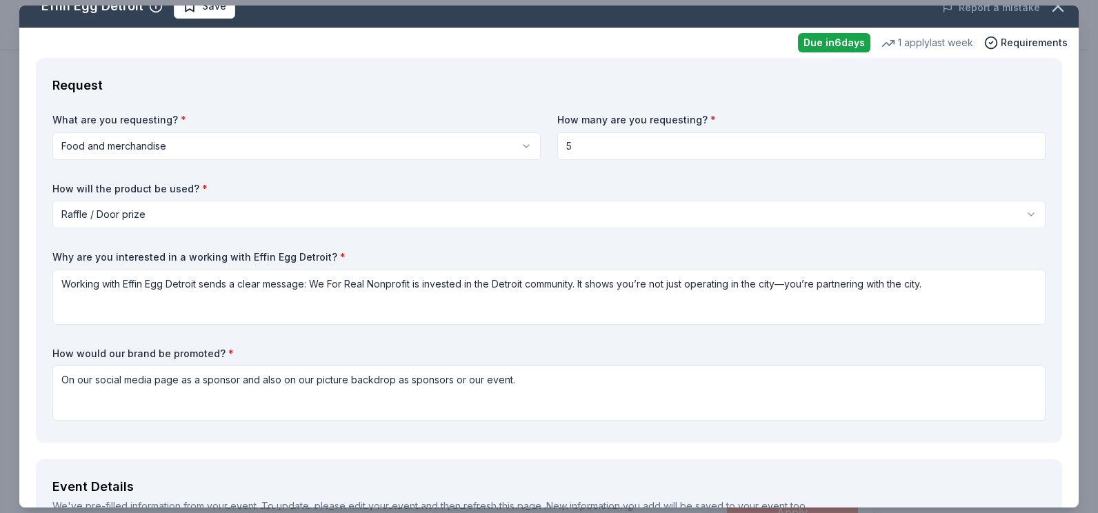
scroll to position [0, 0]
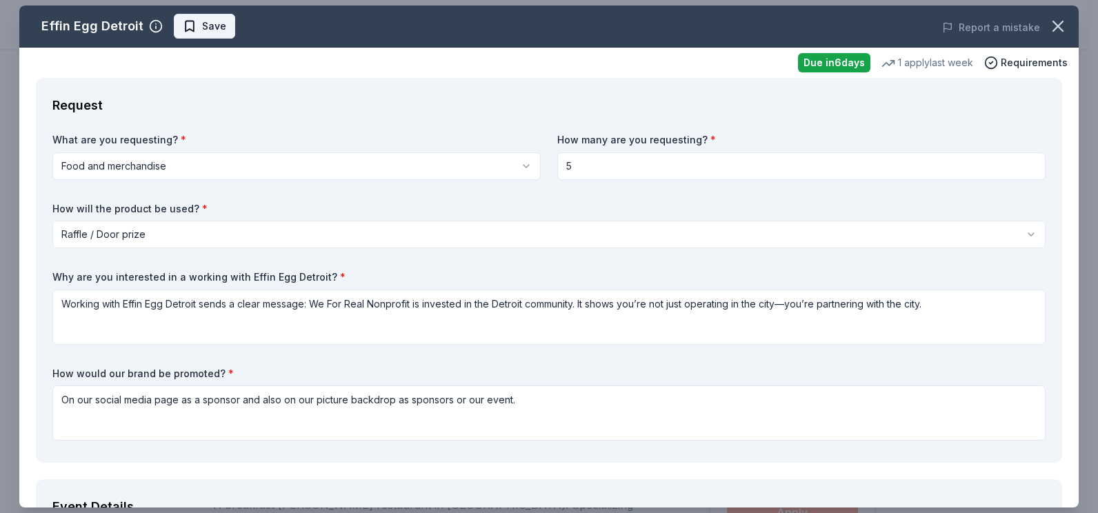
click at [195, 24] on span "Save" at bounding box center [204, 26] width 43 height 17
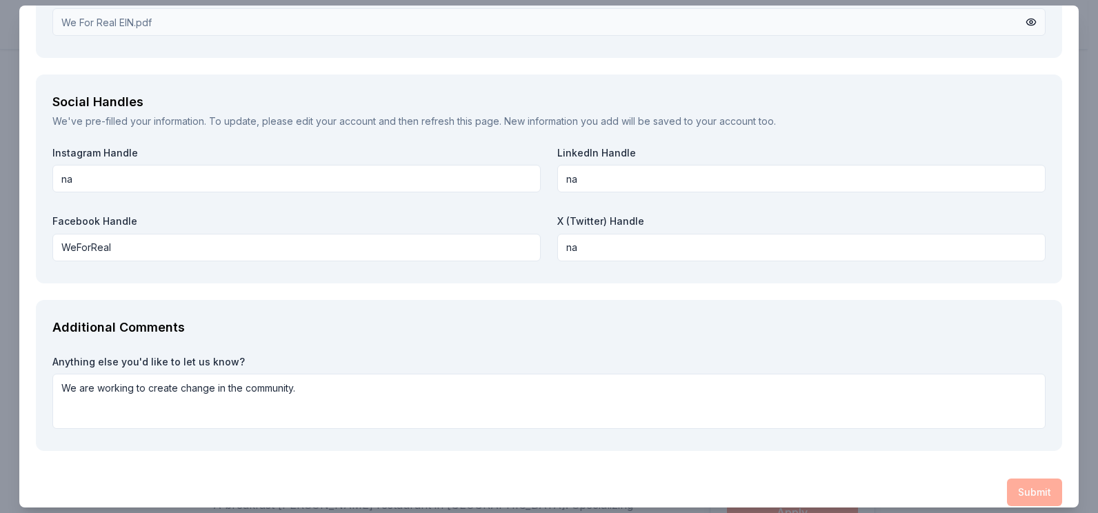
scroll to position [1716, 0]
